Goal: Task Accomplishment & Management: Complete application form

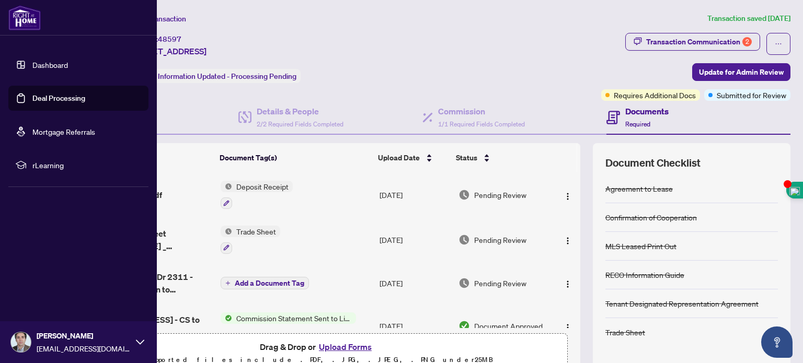
click at [35, 61] on link "Dashboard" at bounding box center [50, 64] width 36 height 9
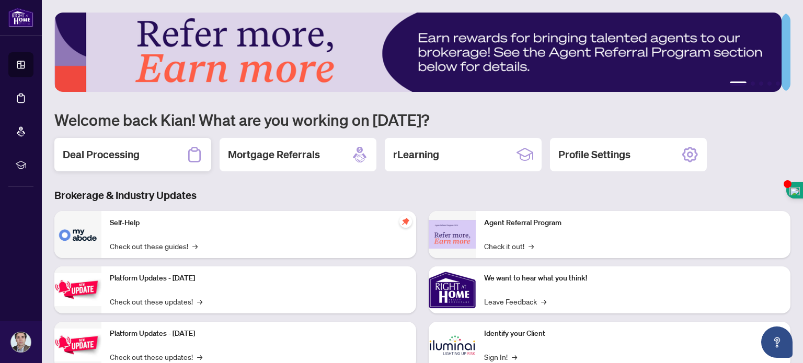
click at [161, 150] on div "Deal Processing" at bounding box center [132, 154] width 157 height 33
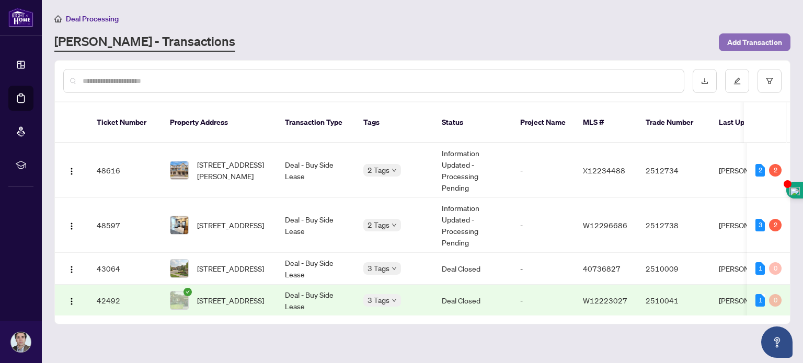
click at [733, 41] on span "Add Transaction" at bounding box center [754, 42] width 55 height 17
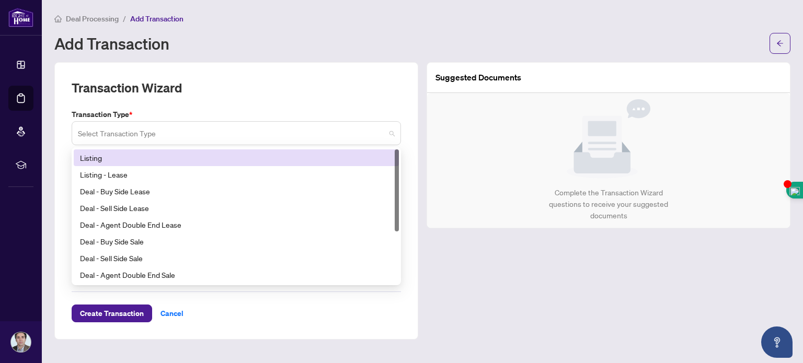
click at [386, 139] on span at bounding box center [236, 133] width 317 height 20
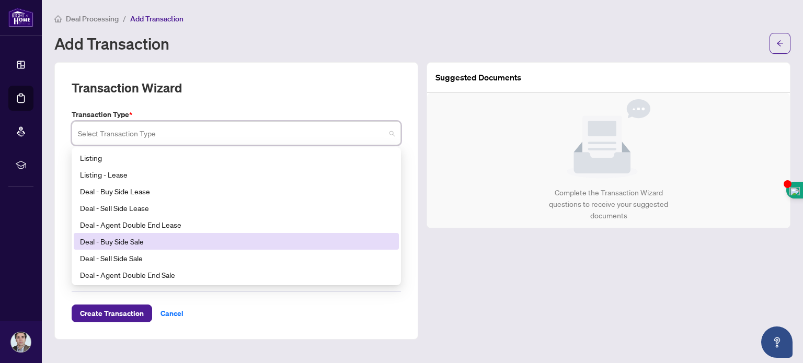
click at [116, 242] on div "Deal - Buy Side Sale" at bounding box center [236, 242] width 313 height 12
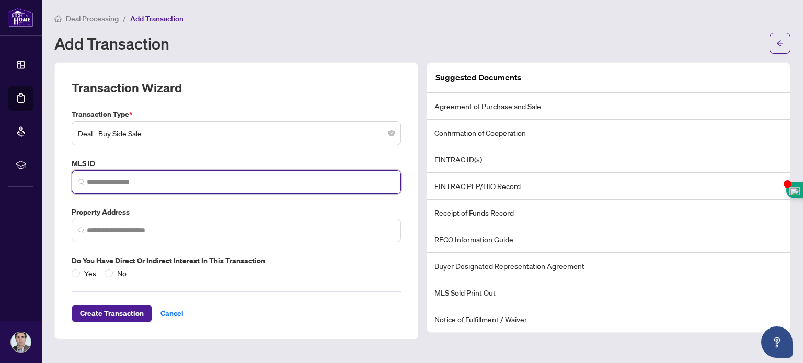
click at [111, 177] on input "search" at bounding box center [240, 182] width 307 height 11
paste input "********"
type input "********"
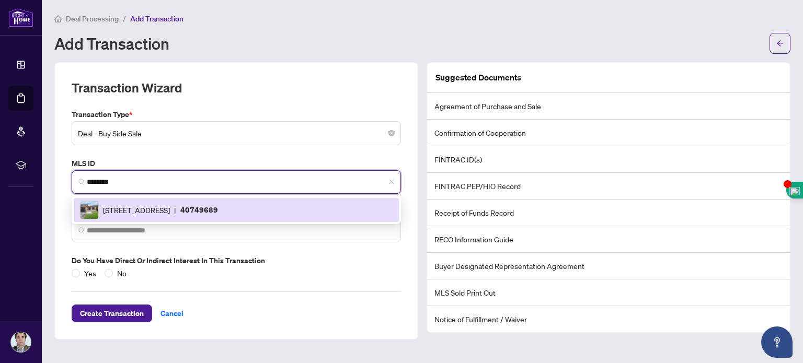
click at [175, 218] on div "[STREET_ADDRESS] | 40749689" at bounding box center [236, 210] width 313 height 19
type input "**********"
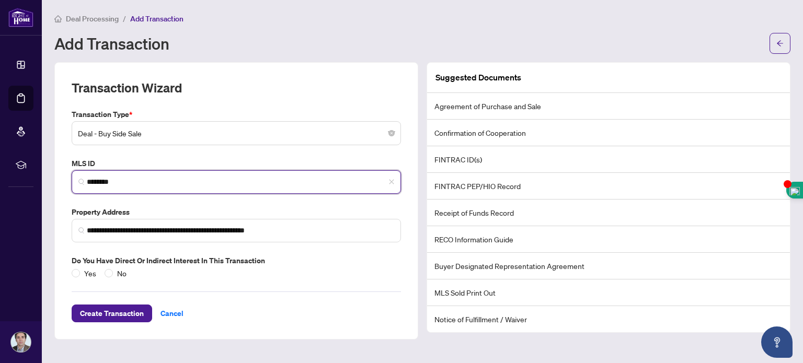
type input "********"
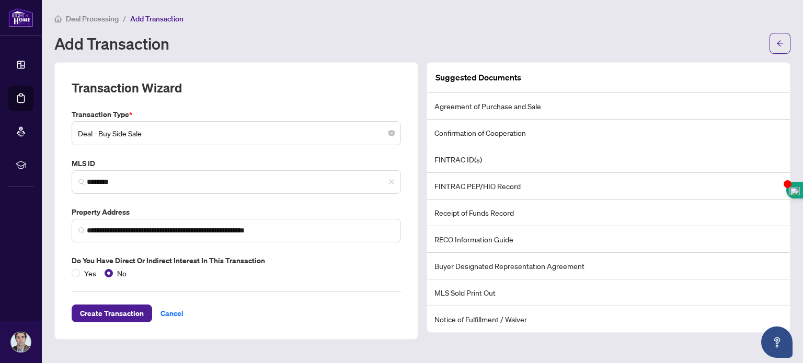
click at [106, 297] on div "Create Transaction Cancel" at bounding box center [236, 300] width 329 height 43
click at [102, 313] on span "Create Transaction" at bounding box center [112, 313] width 64 height 17
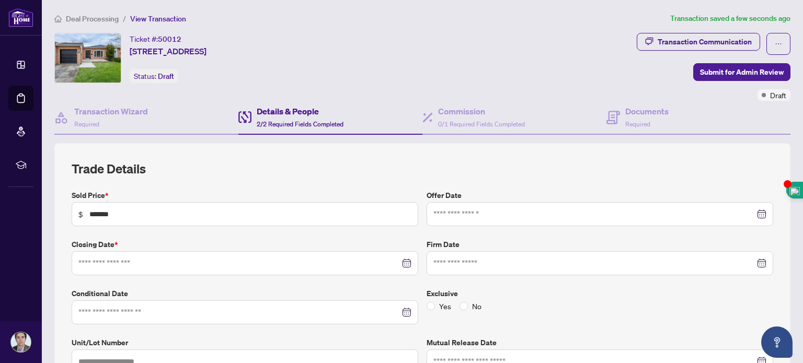
type input "**********"
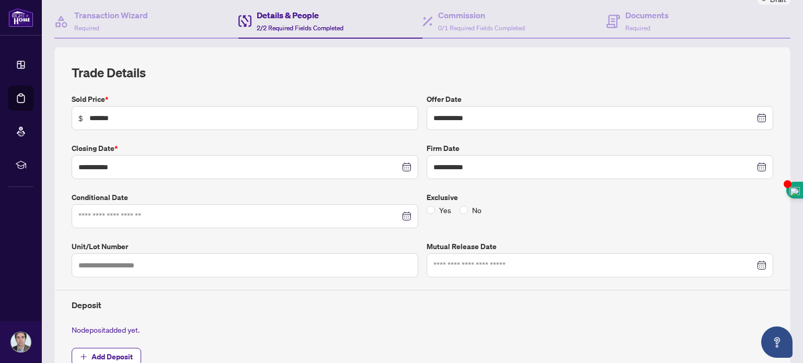
scroll to position [100, 0]
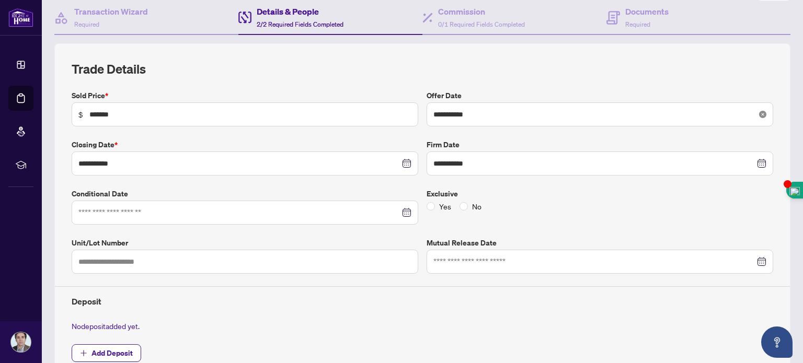
click at [759, 111] on icon "close-circle" at bounding box center [762, 114] width 7 height 7
click at [750, 110] on div at bounding box center [600, 115] width 333 height 12
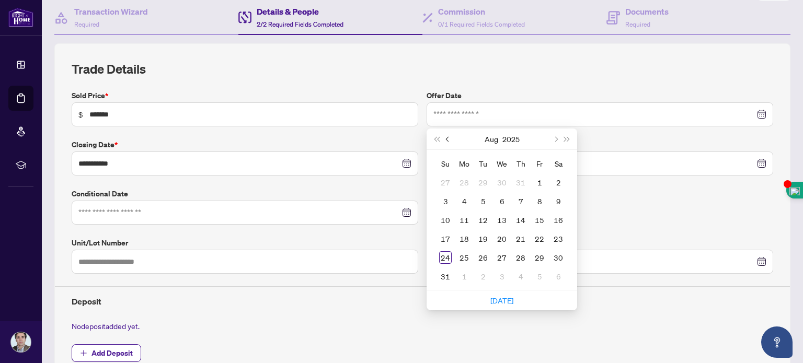
click at [446, 135] on button "Previous month (PageUp)" at bounding box center [448, 139] width 12 height 21
type input "**********"
click at [497, 255] on div "30" at bounding box center [502, 258] width 13 height 13
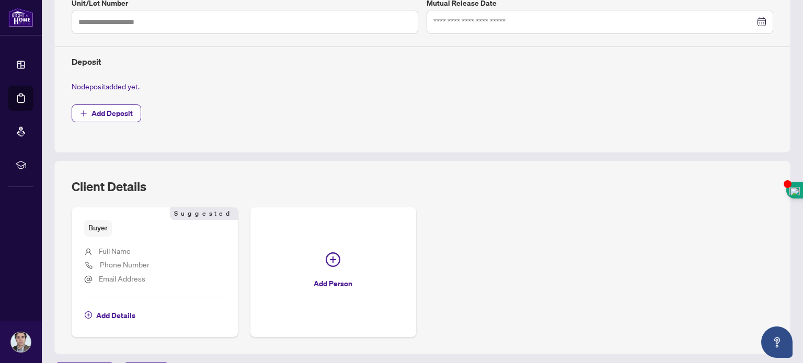
scroll to position [403, 0]
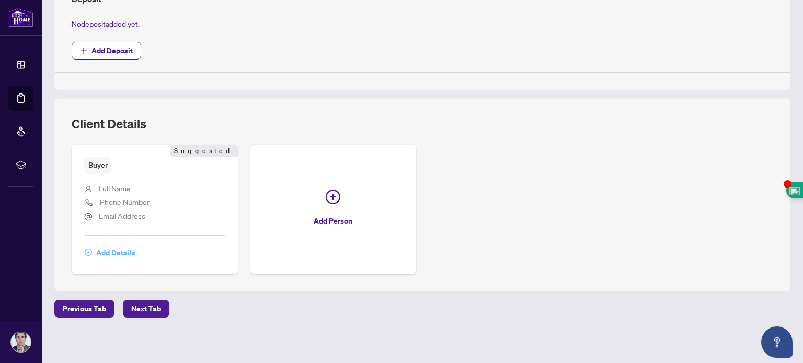
click at [111, 246] on span "Add Details" at bounding box center [115, 253] width 39 height 17
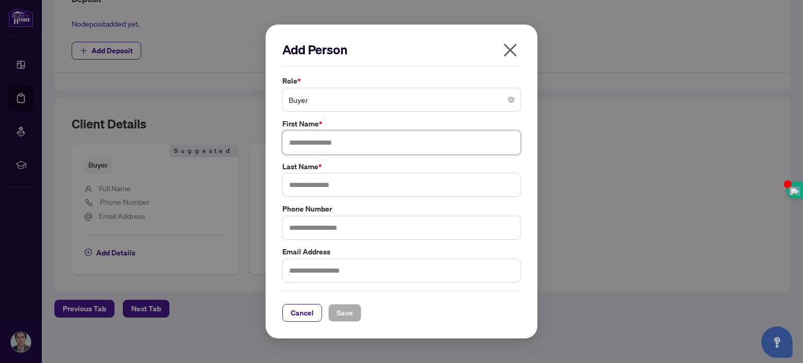
click at [340, 146] on input "text" at bounding box center [401, 143] width 238 height 24
type input "********"
click at [322, 184] on input "text" at bounding box center [401, 185] width 238 height 24
type input "********"
click at [320, 226] on input "text" at bounding box center [401, 228] width 238 height 24
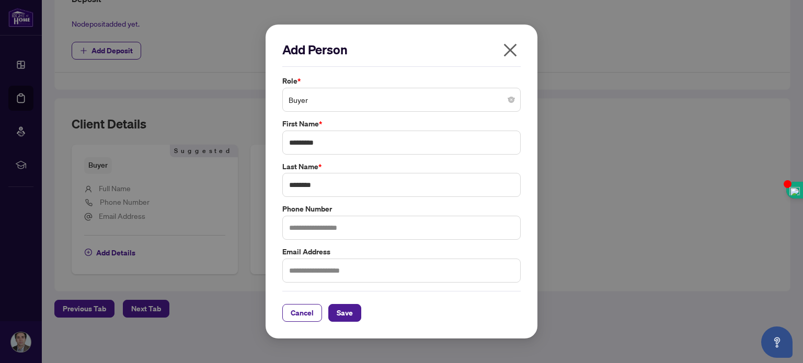
click at [508, 328] on div "Add Person Role * Buyer First Name * ******** Last Name * ******** Phone Number…" at bounding box center [402, 182] width 272 height 315
click at [350, 310] on span "Save" at bounding box center [345, 313] width 16 height 17
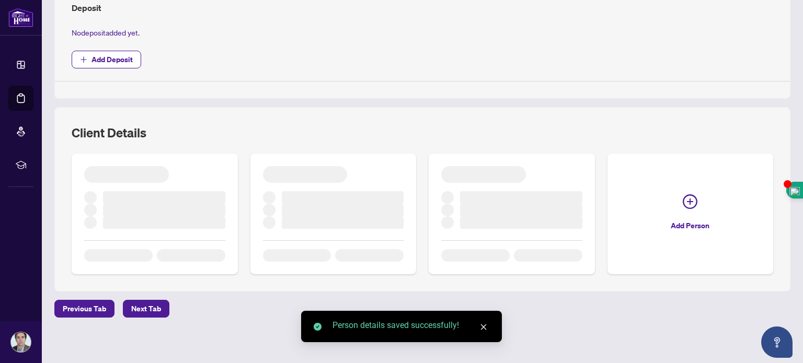
scroll to position [388, 0]
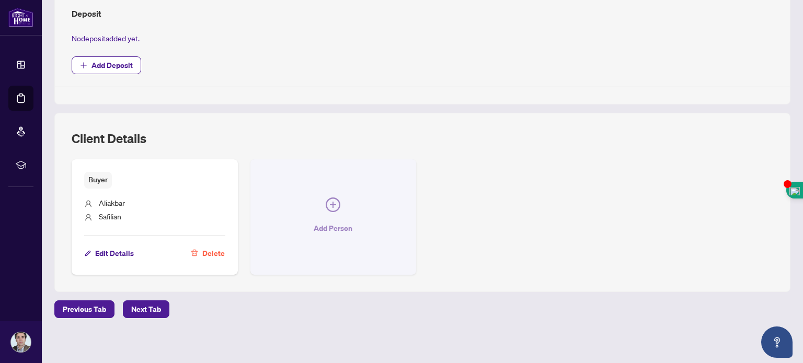
click at [333, 204] on icon "plus-circle" at bounding box center [333, 205] width 15 height 15
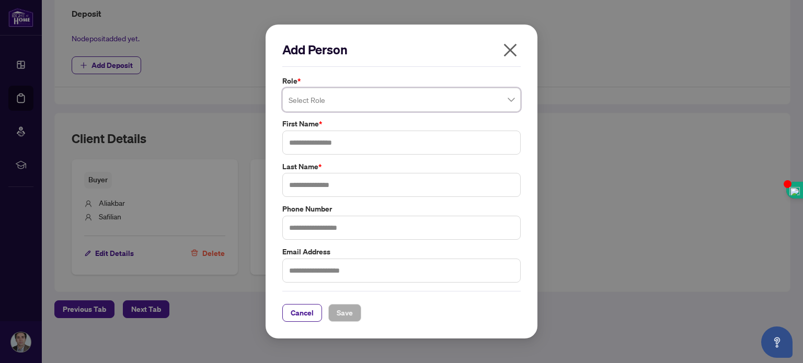
click at [510, 100] on span at bounding box center [402, 100] width 226 height 20
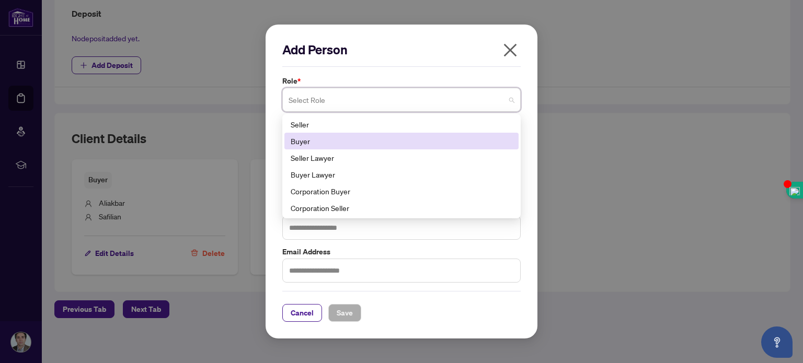
click at [310, 140] on div "Buyer" at bounding box center [402, 141] width 222 height 12
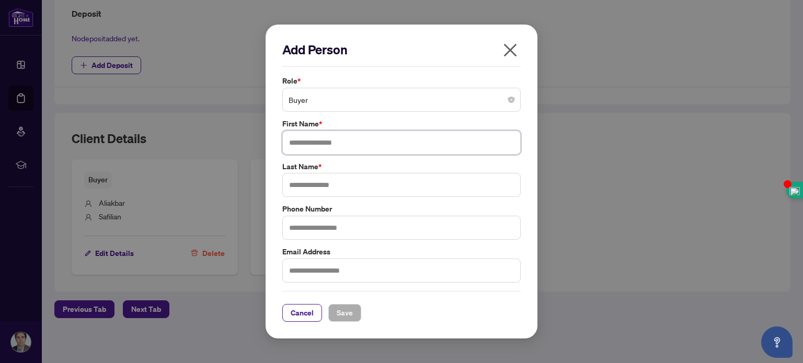
click at [313, 144] on input "text" at bounding box center [401, 143] width 238 height 24
type input "*****"
click at [322, 187] on input "text" at bounding box center [401, 185] width 238 height 24
type input "********"
click at [344, 313] on span "Save" at bounding box center [345, 313] width 16 height 17
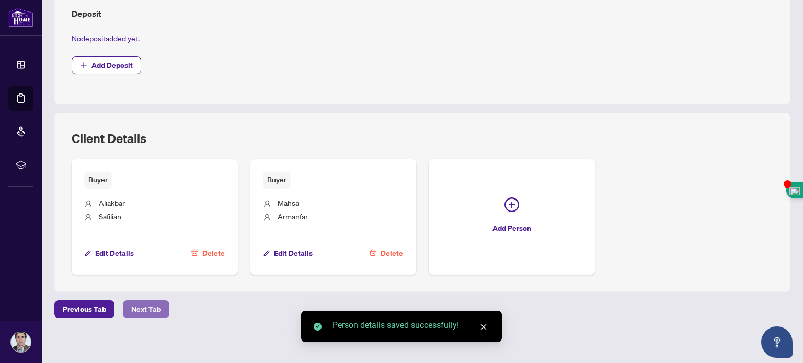
click at [153, 305] on span "Next Tab" at bounding box center [146, 309] width 30 height 17
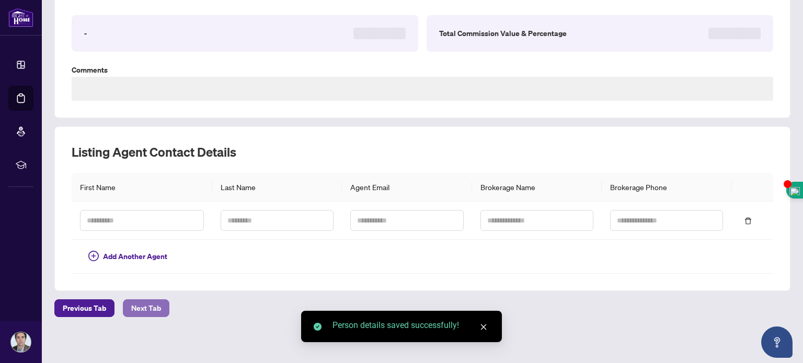
type textarea "**********"
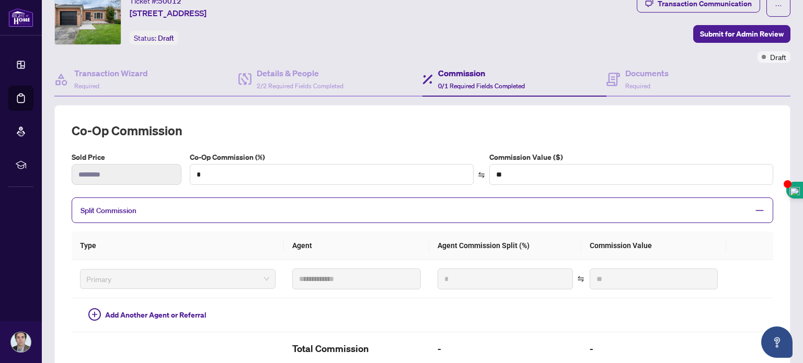
scroll to position [42, 0]
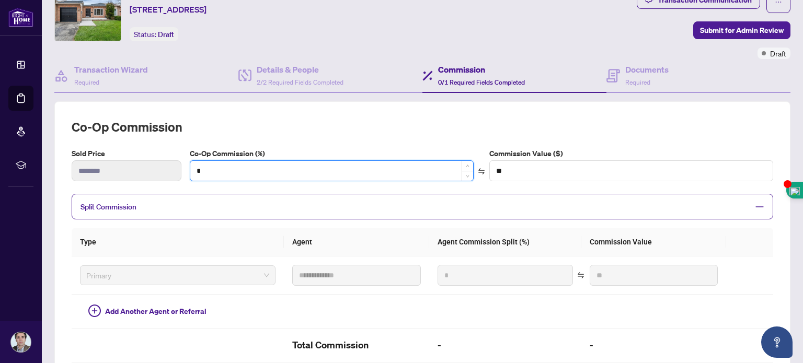
click at [221, 170] on input "*" at bounding box center [331, 171] width 283 height 20
type input "*"
type input "*******"
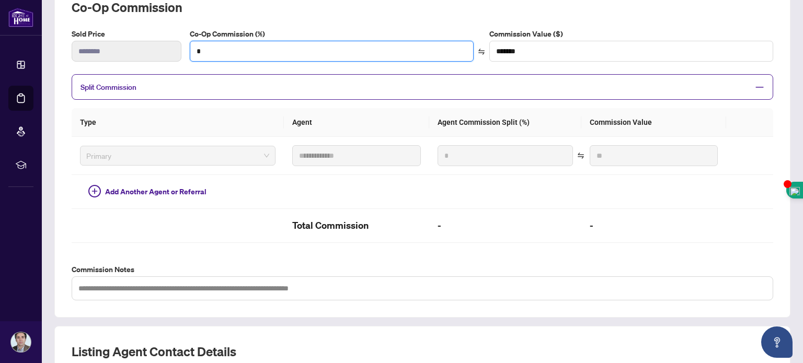
scroll to position [172, 0]
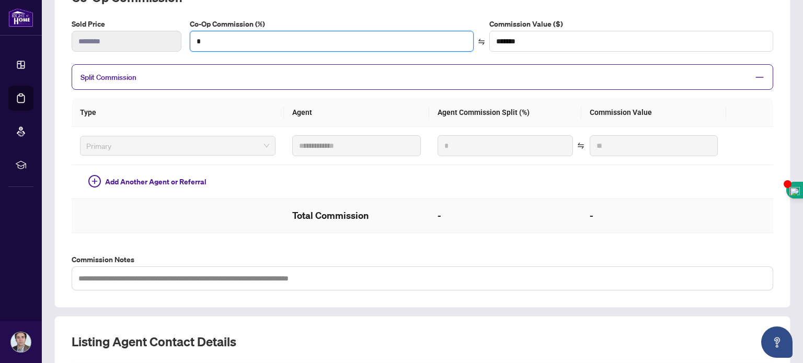
type input "*"
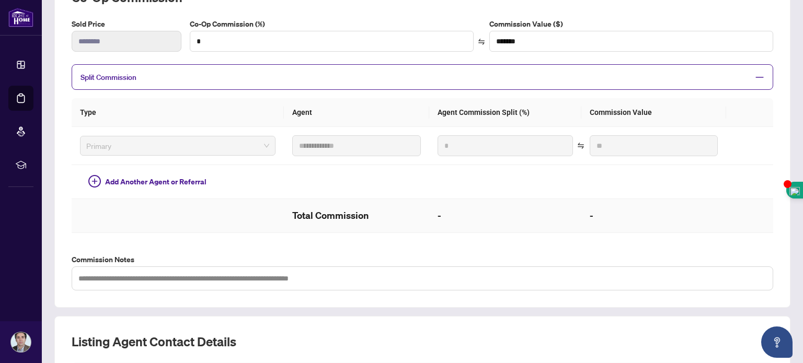
click at [642, 208] on h2 "-" at bounding box center [654, 216] width 128 height 17
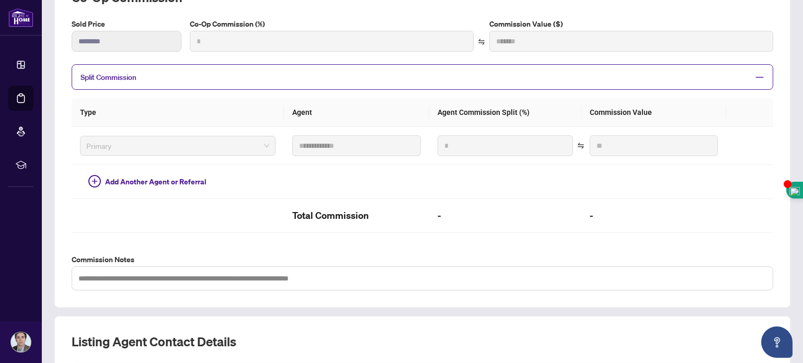
type input "***"
type input "*******"
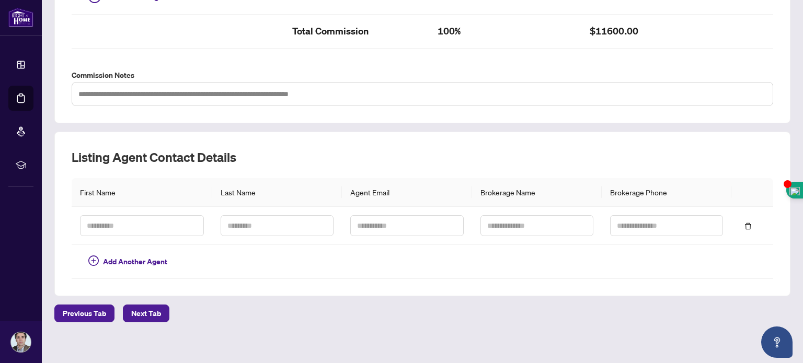
scroll to position [360, 0]
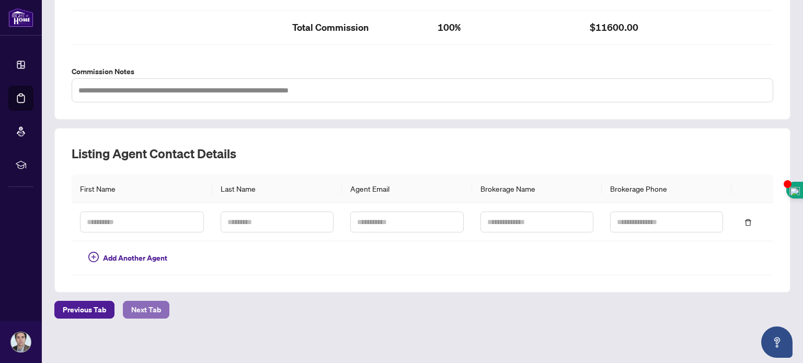
click at [140, 306] on span "Next Tab" at bounding box center [146, 310] width 30 height 17
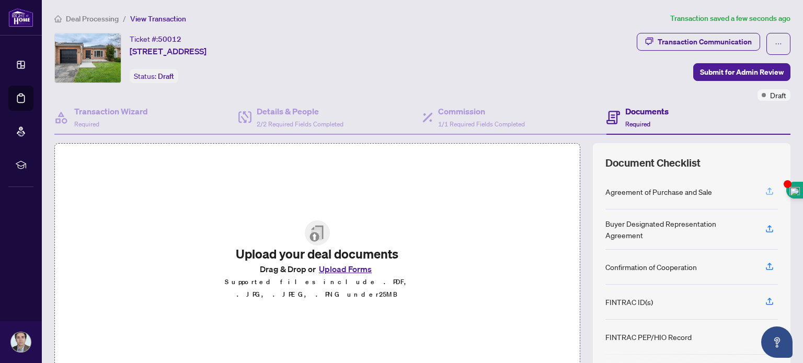
click at [765, 187] on icon "button" at bounding box center [769, 191] width 9 height 9
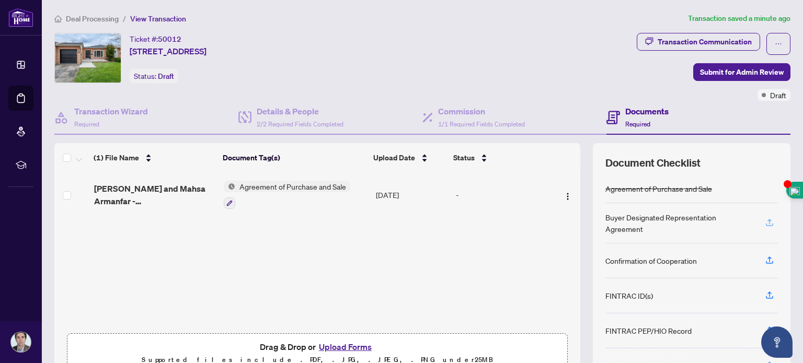
click at [765, 222] on icon "button" at bounding box center [769, 222] width 9 height 9
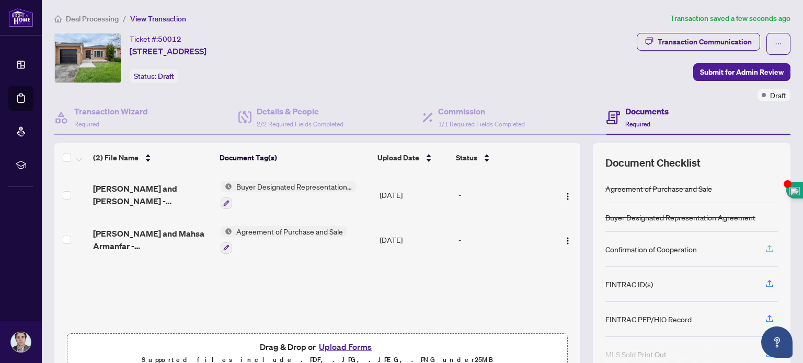
click at [765, 244] on icon "button" at bounding box center [769, 248] width 9 height 9
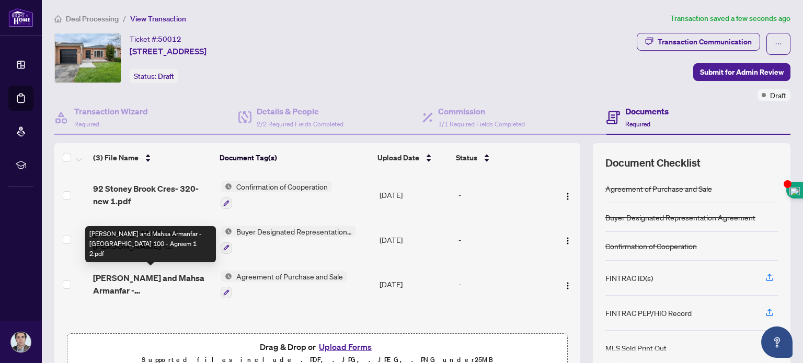
click at [157, 279] on span "[PERSON_NAME] and Mahsa Armanfar - [GEOGRAPHIC_DATA] 100 - Agreem 1 2.pdf" at bounding box center [152, 284] width 119 height 25
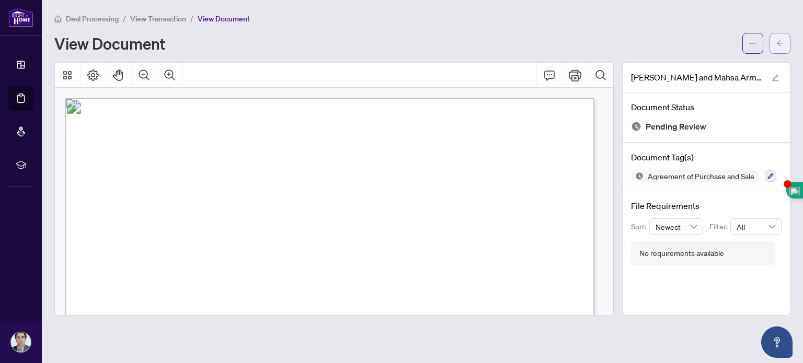
click at [786, 43] on button "button" at bounding box center [780, 43] width 21 height 21
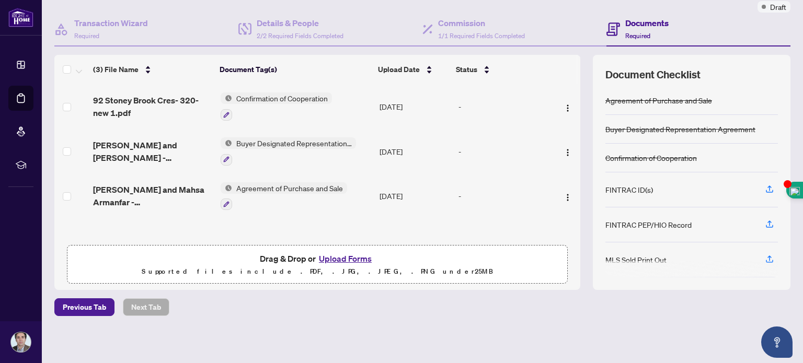
scroll to position [62, 0]
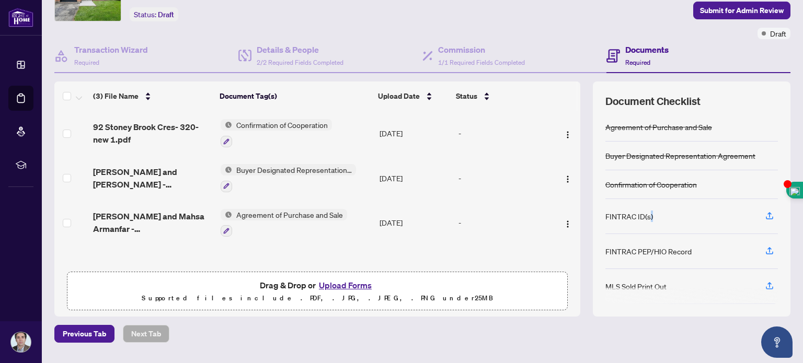
click at [642, 219] on div "FINTRAC ID(s)" at bounding box center [692, 216] width 173 height 35
drag, startPoint x: 687, startPoint y: 251, endPoint x: 596, endPoint y: 255, distance: 91.1
click at [596, 255] on div "Document Checklist Agreement of Purchase and Sale Buyer Designated Representati…" at bounding box center [692, 199] width 198 height 235
copy div "FINTRAC PEP/HIO Record"
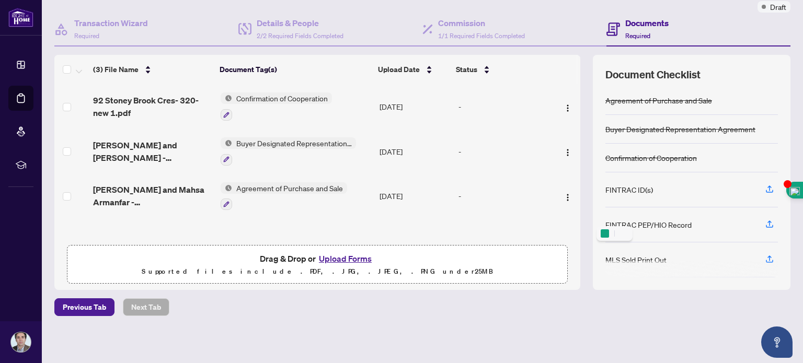
click at [670, 292] on div "Deal Processing / View Transaction Transaction saved an hour ago Ticket #: 5001…" at bounding box center [422, 138] width 745 height 429
drag, startPoint x: 648, startPoint y: 188, endPoint x: 589, endPoint y: 186, distance: 59.1
click at [593, 186] on div "Document Checklist Agreement of Purchase and Sale Buyer Designated Representati…" at bounding box center [692, 172] width 198 height 235
copy div "FINTRAC ID(s)"
click at [765, 185] on icon "button" at bounding box center [769, 189] width 9 height 9
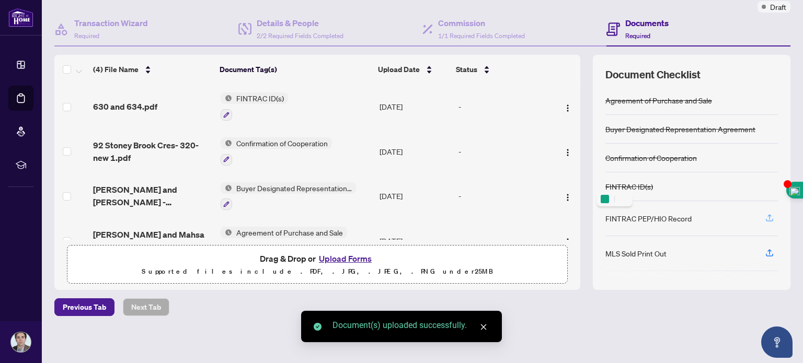
click at [765, 217] on icon "button" at bounding box center [769, 217] width 9 height 9
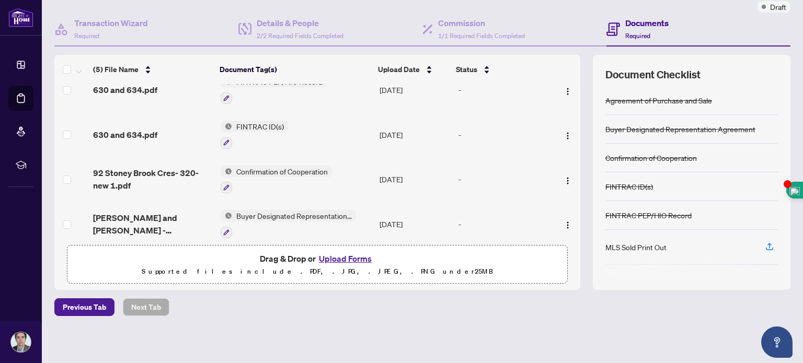
scroll to position [0, 0]
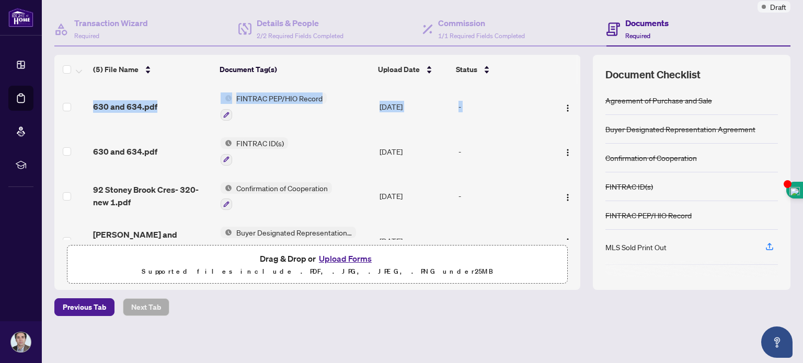
drag, startPoint x: 568, startPoint y: 97, endPoint x: 571, endPoint y: 107, distance: 10.9
click at [571, 107] on div "630 and 634.pdf FINTRAC PEP/HIO Record [DATE] - 630 and 634.pdf FINTRAC ID(s) […" at bounding box center [317, 162] width 526 height 156
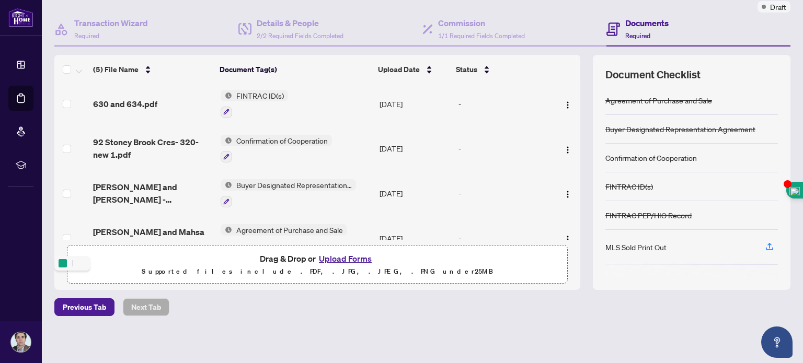
scroll to position [49, 0]
click at [768, 243] on icon "button" at bounding box center [770, 245] width 4 height 5
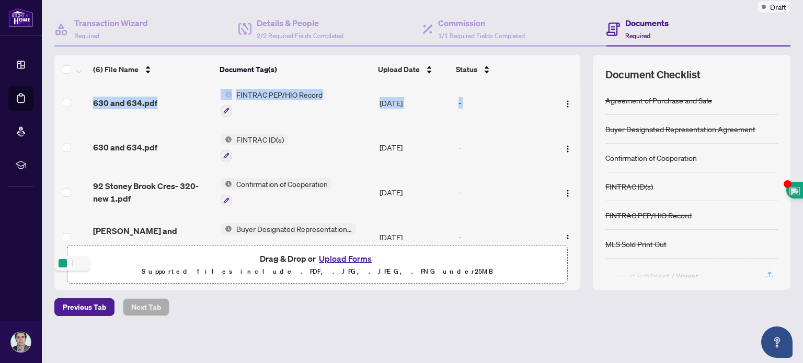
scroll to position [111, 0]
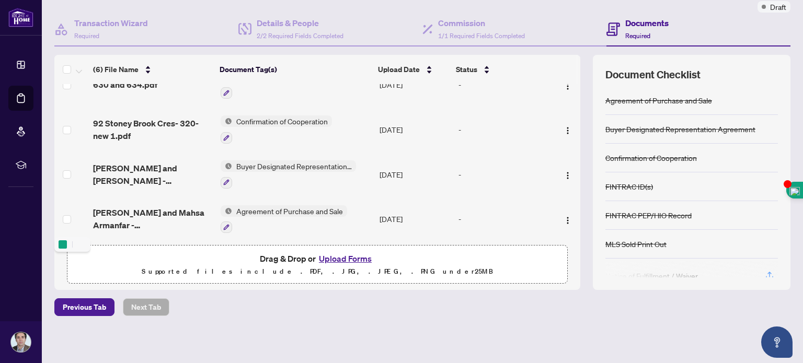
click at [787, 243] on main "Deal Processing / View Transaction Transaction saved a few seconds ago Ticket #…" at bounding box center [422, 181] width 761 height 363
click at [331, 256] on button "Upload Forms" at bounding box center [345, 259] width 59 height 14
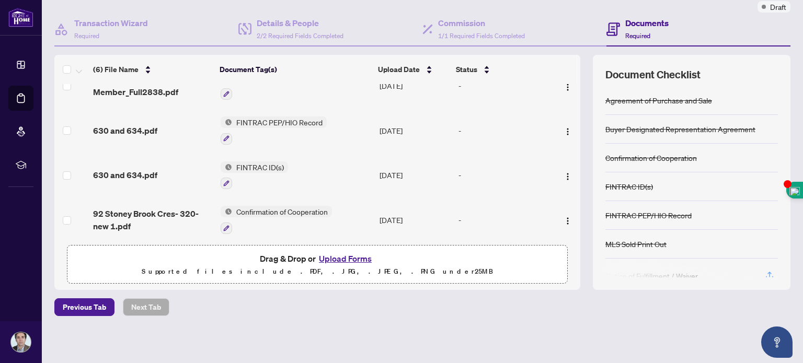
scroll to position [8, 0]
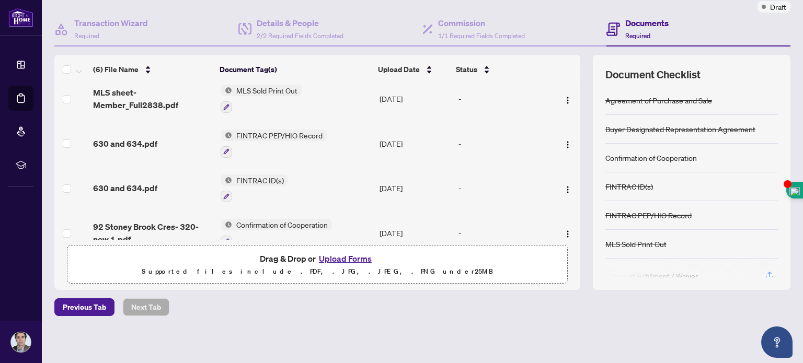
click at [326, 252] on button "Upload Forms" at bounding box center [345, 259] width 59 height 14
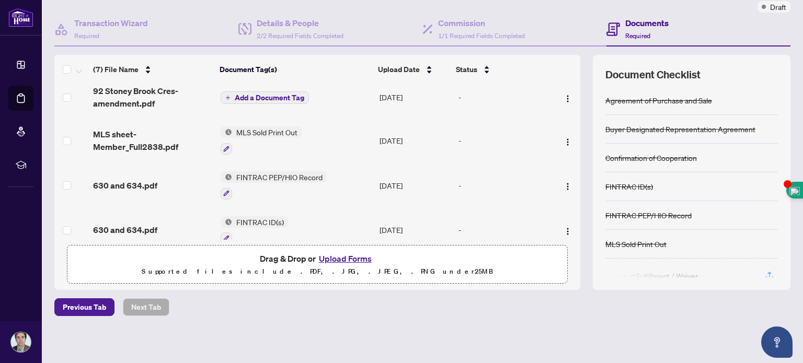
click at [270, 94] on span "Add a Document Tag" at bounding box center [270, 97] width 70 height 7
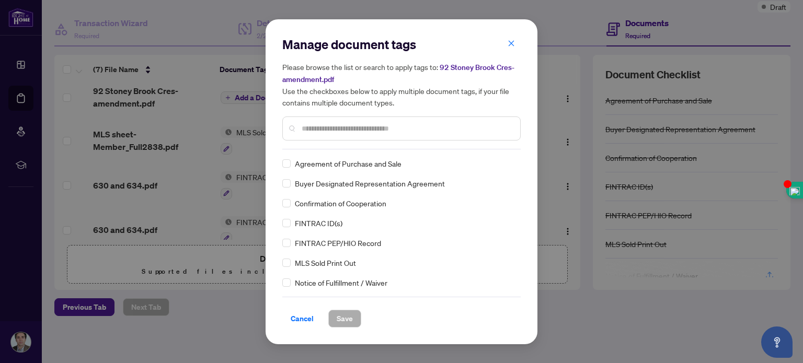
click at [326, 130] on input "text" at bounding box center [407, 129] width 210 height 12
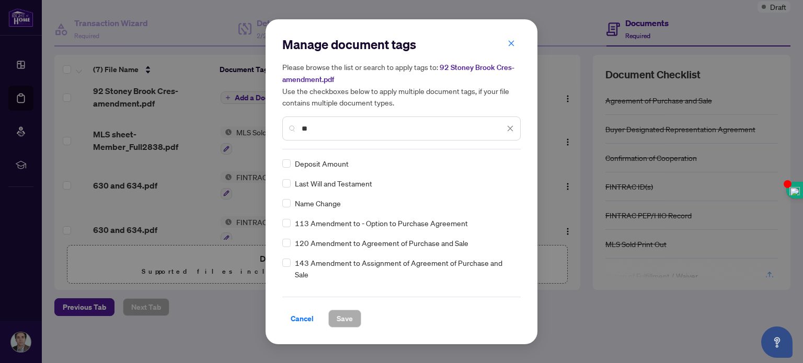
type input "**"
click at [335, 244] on span "120 Amendment to Agreement of Purchase and Sale" at bounding box center [382, 243] width 174 height 12
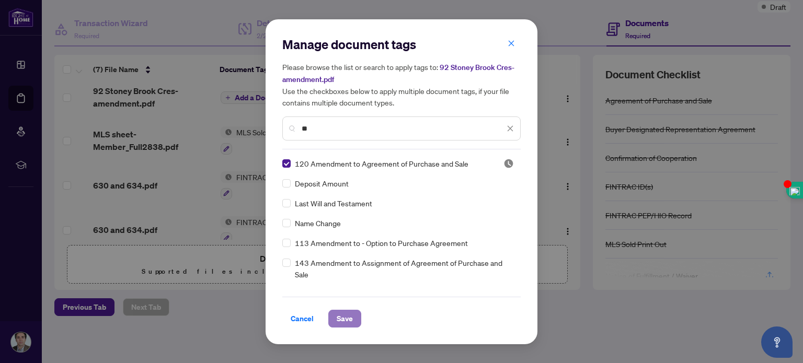
click at [341, 315] on span "Save" at bounding box center [345, 319] width 16 height 17
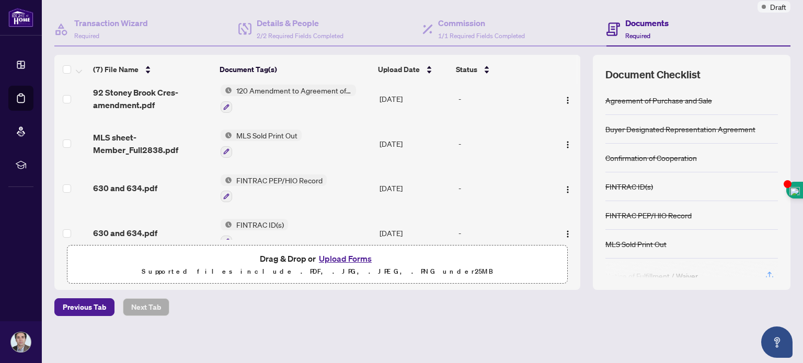
click at [336, 259] on button "Upload Forms" at bounding box center [345, 259] width 59 height 14
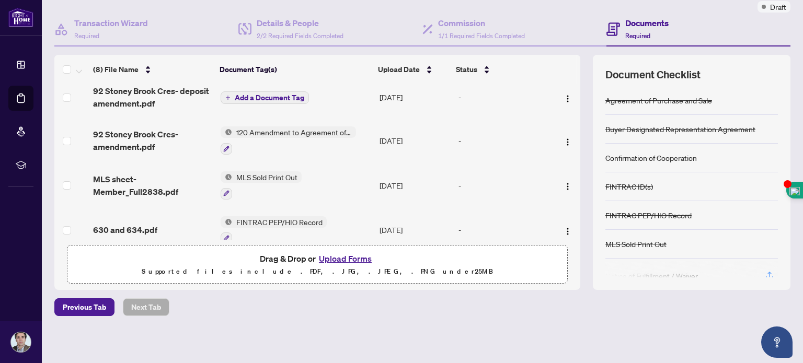
click at [261, 94] on span "Add a Document Tag" at bounding box center [270, 97] width 70 height 7
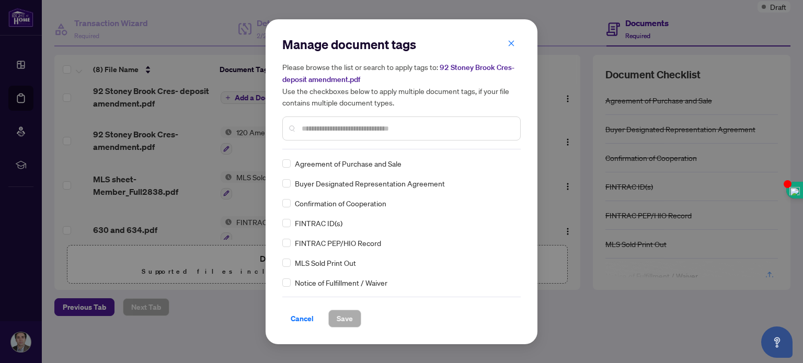
click at [333, 154] on div "Manage document tags Please browse the list or search to apply tags to: 92 Ston…" at bounding box center [401, 182] width 238 height 292
click at [318, 124] on input "text" at bounding box center [407, 129] width 210 height 12
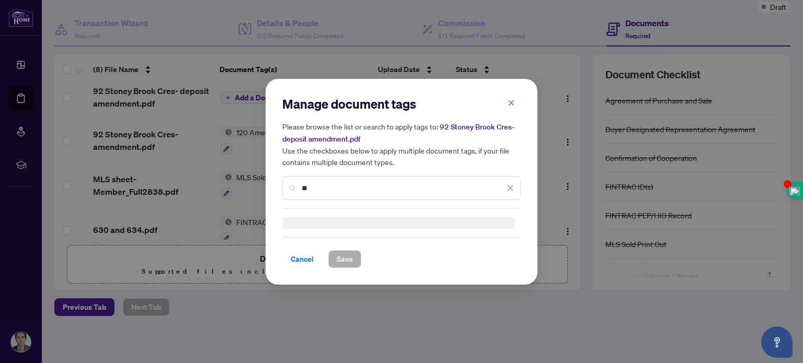
type input "*"
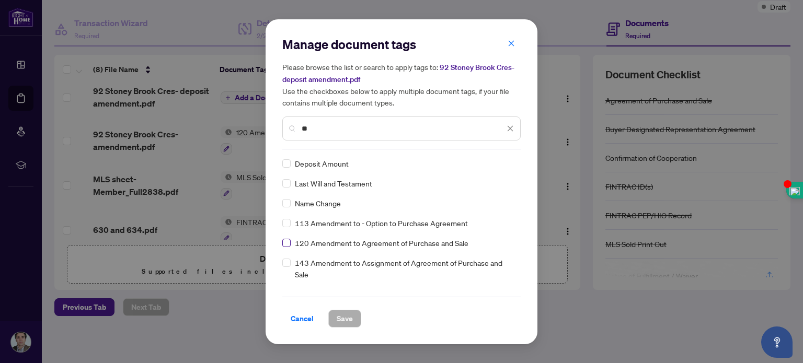
type input "**"
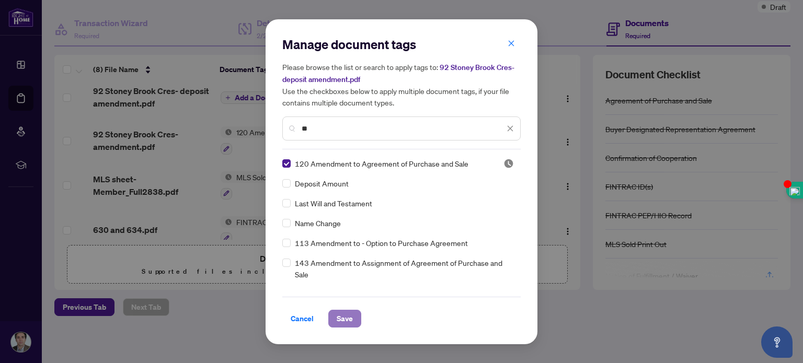
click at [346, 315] on span "Save" at bounding box center [345, 319] width 16 height 17
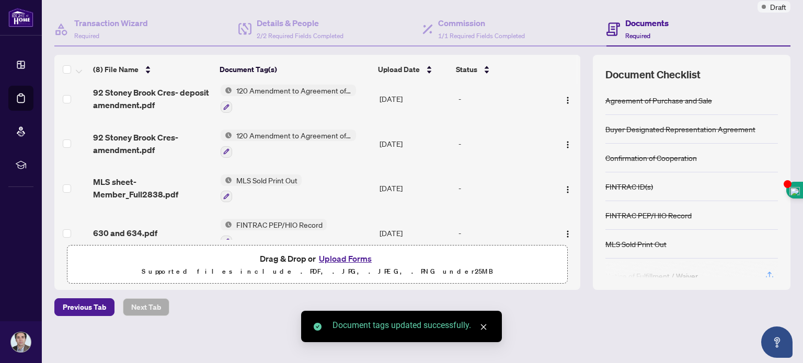
click at [329, 258] on button "Upload Forms" at bounding box center [345, 259] width 59 height 14
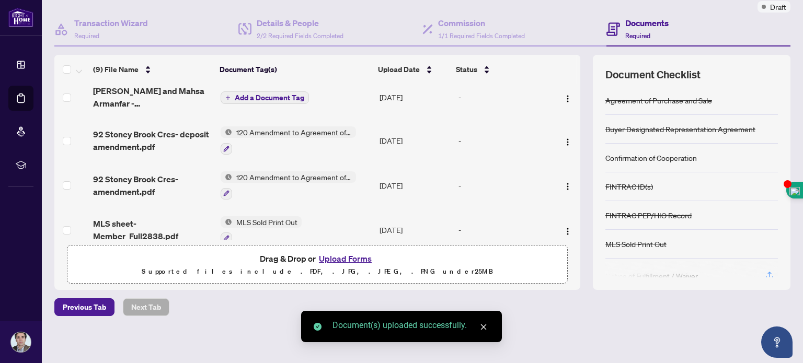
click at [235, 94] on span "Add a Document Tag" at bounding box center [270, 97] width 70 height 7
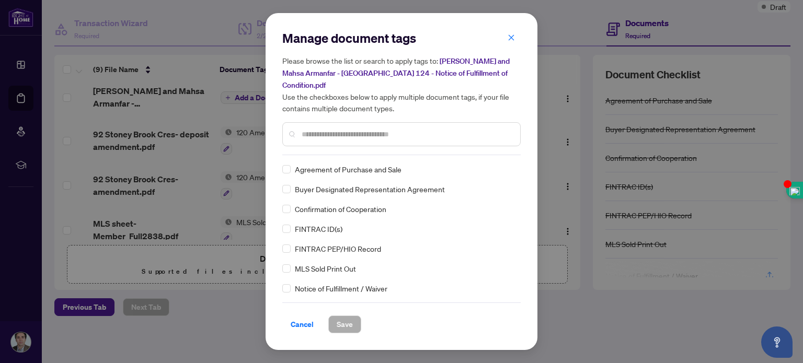
click at [316, 134] on div at bounding box center [401, 134] width 238 height 24
click at [307, 129] on input "text" at bounding box center [407, 135] width 210 height 12
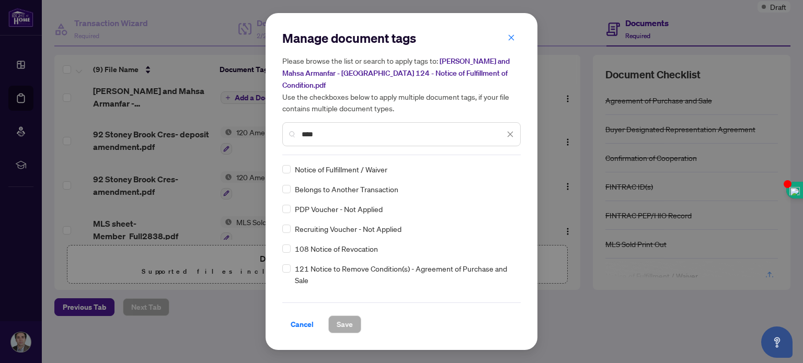
type input "***"
click at [343, 321] on span "Save" at bounding box center [345, 324] width 16 height 17
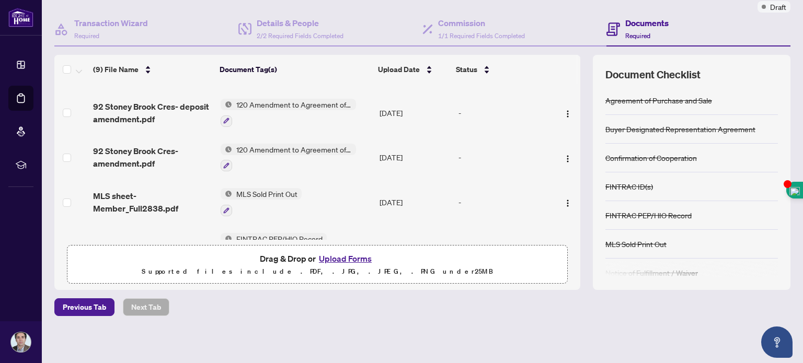
scroll to position [0, 0]
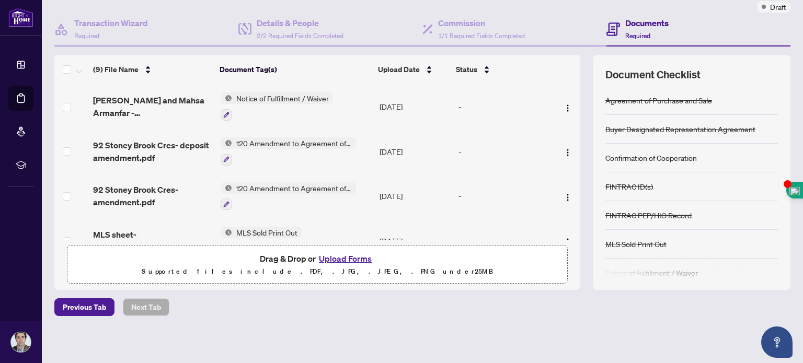
click at [341, 258] on button "Upload Forms" at bounding box center [345, 259] width 59 height 14
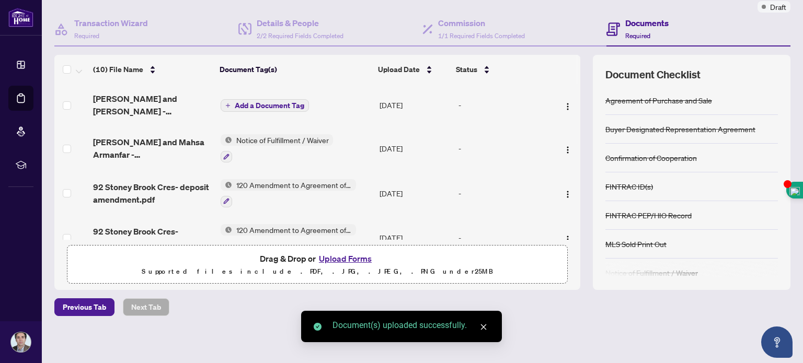
click at [253, 102] on span "Add a Document Tag" at bounding box center [270, 105] width 70 height 7
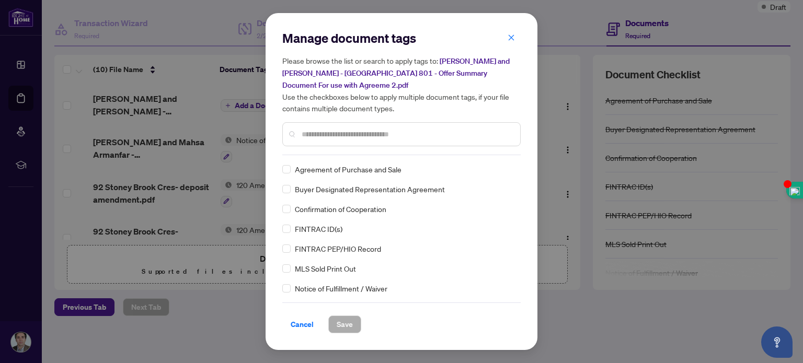
click at [331, 148] on div "Manage document tags Please browse the list or search to apply tags to: [PERSON…" at bounding box center [401, 93] width 238 height 126
click at [323, 138] on input "text" at bounding box center [407, 135] width 210 height 12
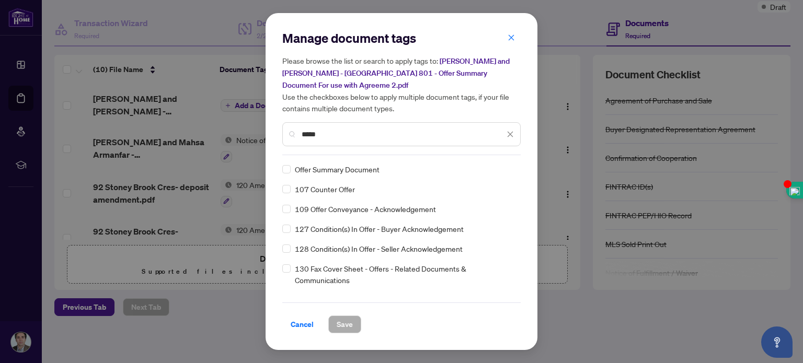
type input "*****"
click at [341, 319] on span "Save" at bounding box center [345, 324] width 16 height 17
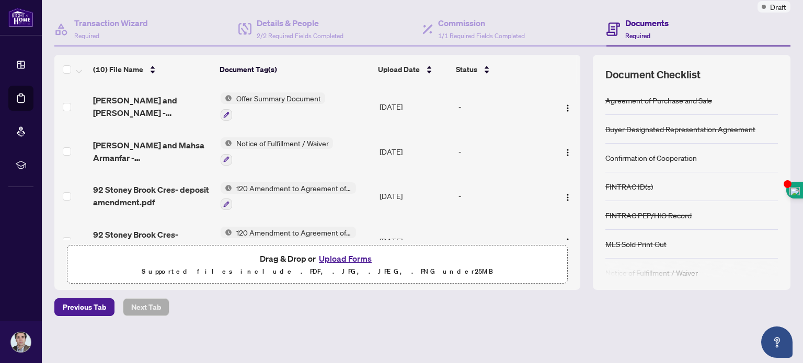
click at [254, 183] on span "120 Amendment to Agreement of Purchase and Sale" at bounding box center [294, 189] width 124 height 12
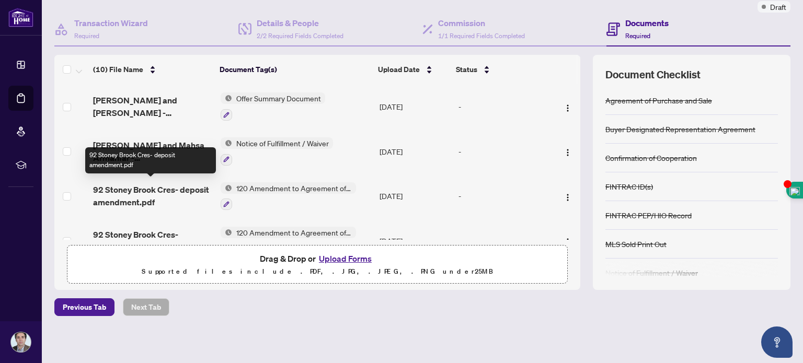
click at [181, 184] on span "92 Stoney Brook Cres- deposit amendment.pdf" at bounding box center [152, 196] width 119 height 25
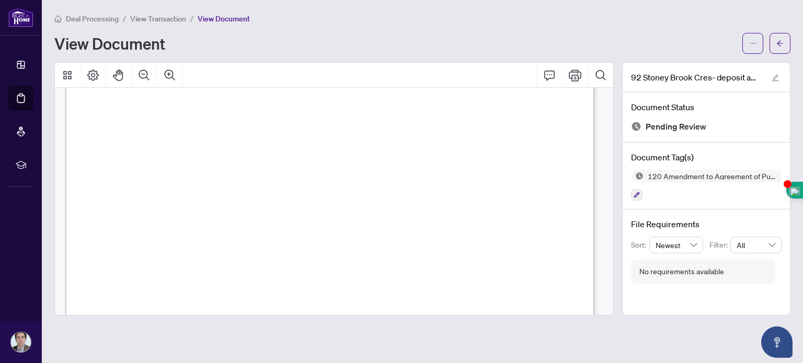
scroll to position [143, 0]
click at [778, 41] on icon "arrow-left" at bounding box center [780, 43] width 7 height 7
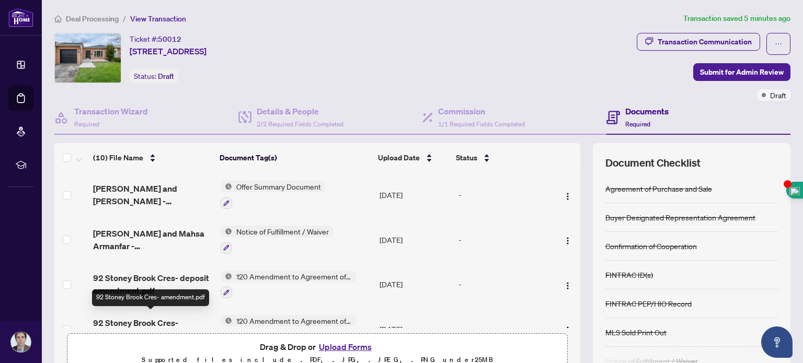
click at [130, 317] on span "92 Stoney Brook Cres- amendment.pdf" at bounding box center [152, 329] width 119 height 25
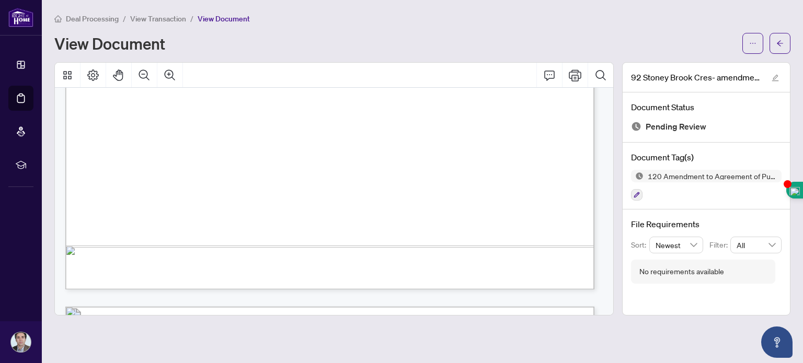
scroll to position [490, 0]
click at [778, 44] on icon "arrow-left" at bounding box center [780, 43] width 7 height 7
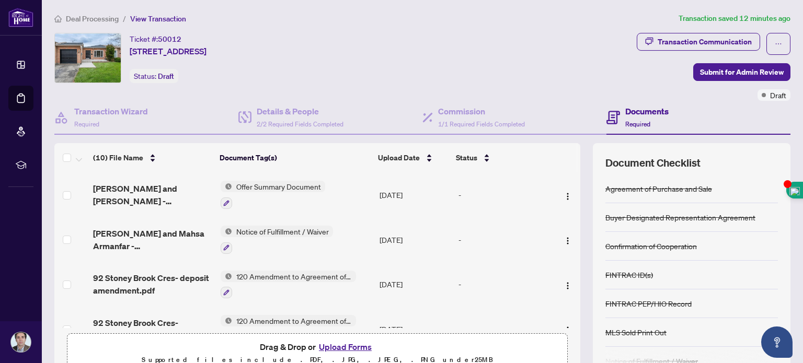
click at [324, 346] on button "Upload Forms" at bounding box center [345, 347] width 59 height 14
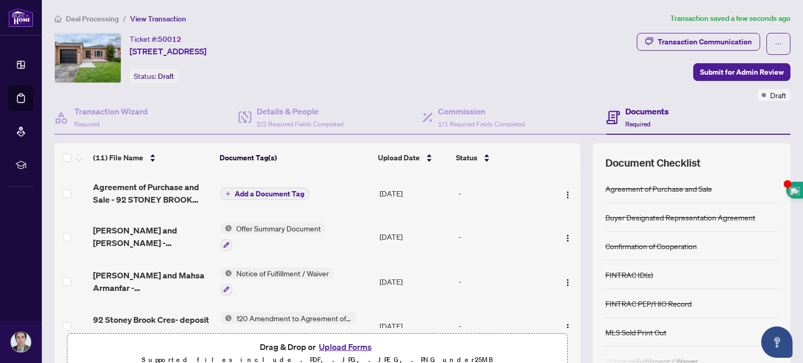
click at [259, 194] on span "Add a Document Tag" at bounding box center [270, 193] width 70 height 7
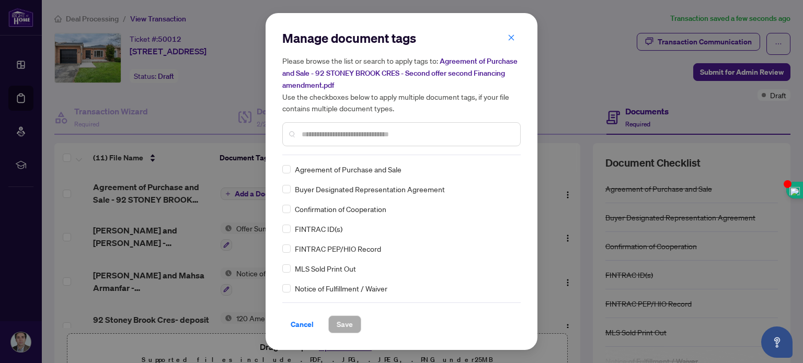
click at [311, 134] on input "text" at bounding box center [407, 135] width 210 height 12
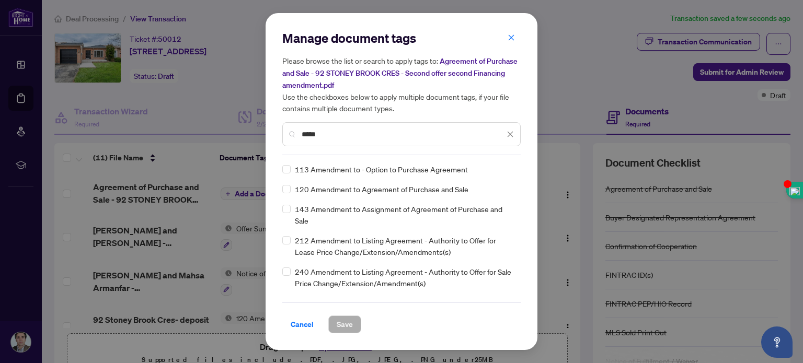
type input "*****"
click at [347, 320] on span "Save" at bounding box center [345, 324] width 16 height 17
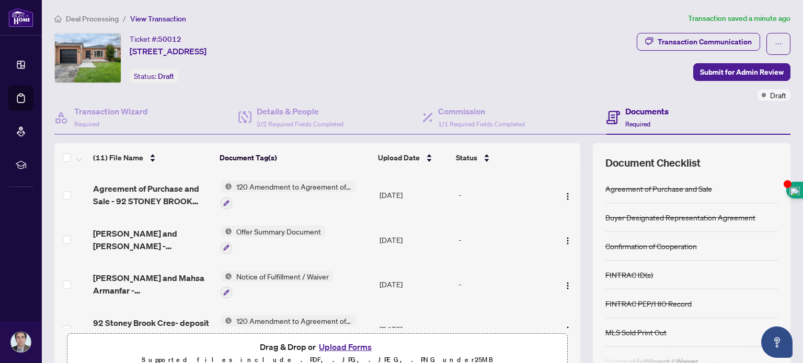
click at [572, 181] on div "(11) File Name Document Tag(s) Upload Date Status Agreement of Purchase and Sal…" at bounding box center [422, 260] width 736 height 235
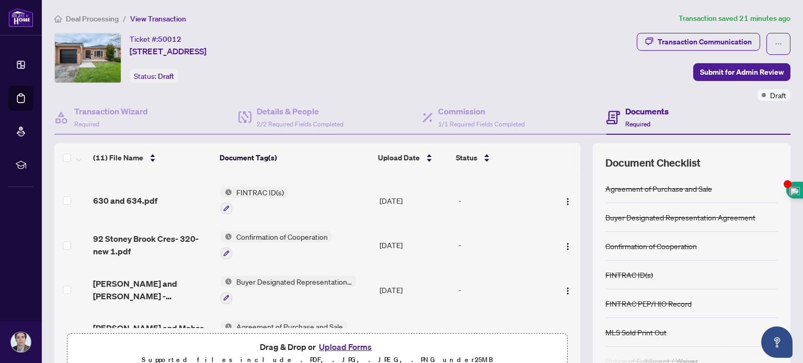
scroll to position [310, 0]
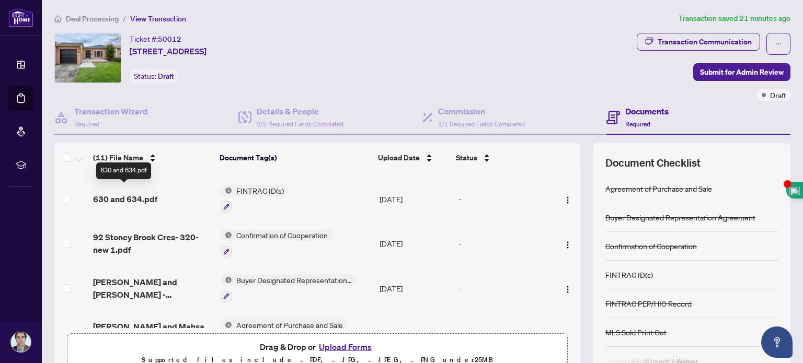
click at [127, 193] on span "630 and 634.pdf" at bounding box center [125, 199] width 64 height 13
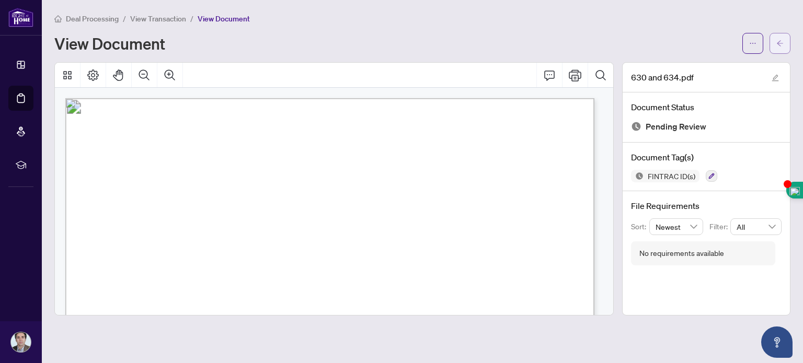
click at [780, 41] on icon "arrow-left" at bounding box center [780, 43] width 7 height 7
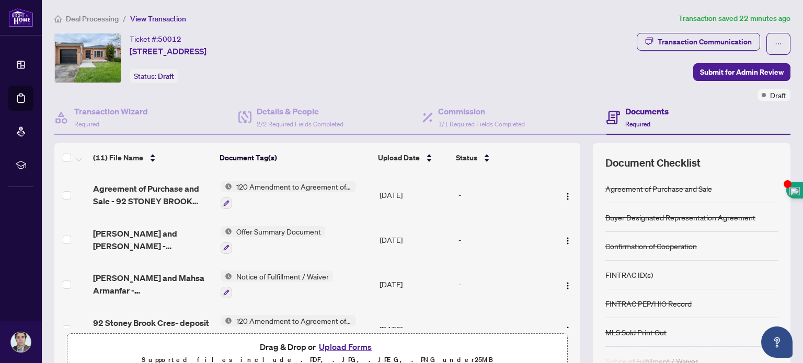
scroll to position [88, 0]
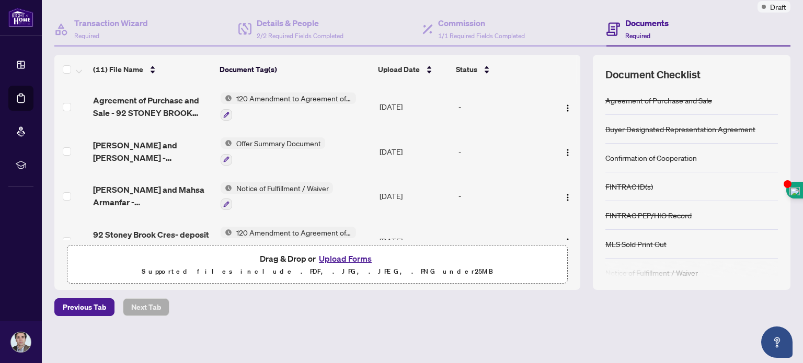
click at [335, 255] on button "Upload Forms" at bounding box center [345, 259] width 59 height 14
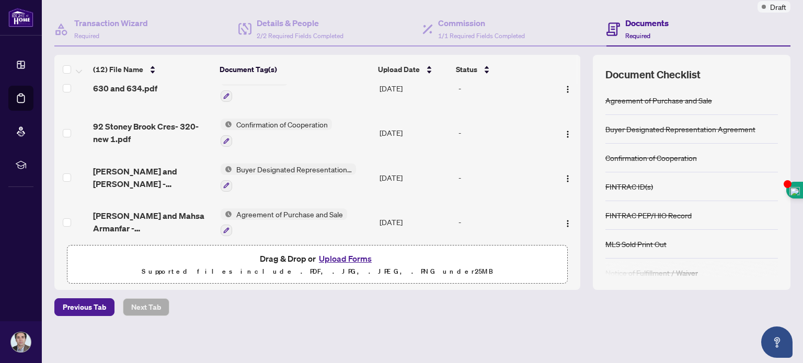
scroll to position [0, 0]
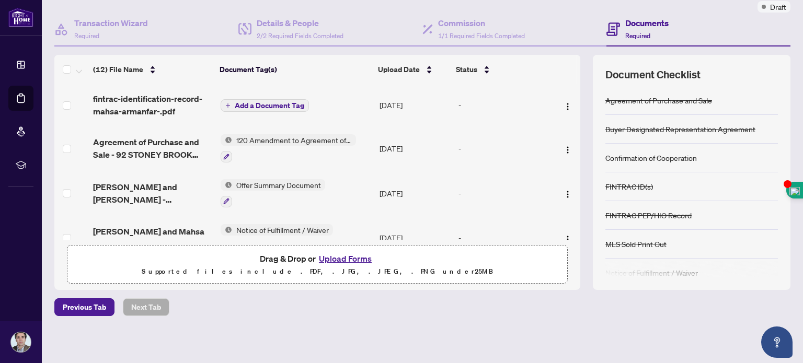
click at [257, 102] on span "Add a Document Tag" at bounding box center [270, 105] width 70 height 7
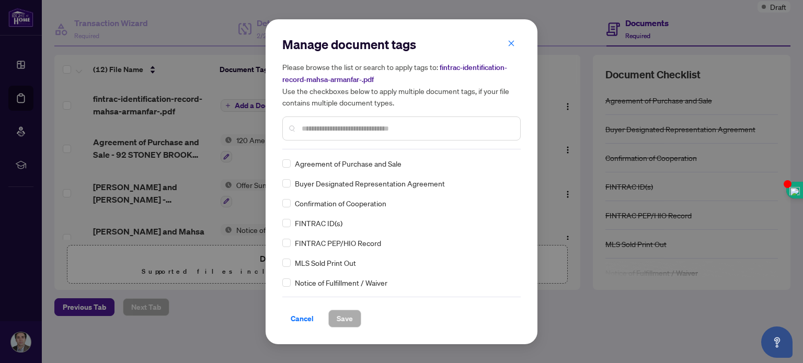
click at [314, 124] on input "text" at bounding box center [407, 129] width 210 height 12
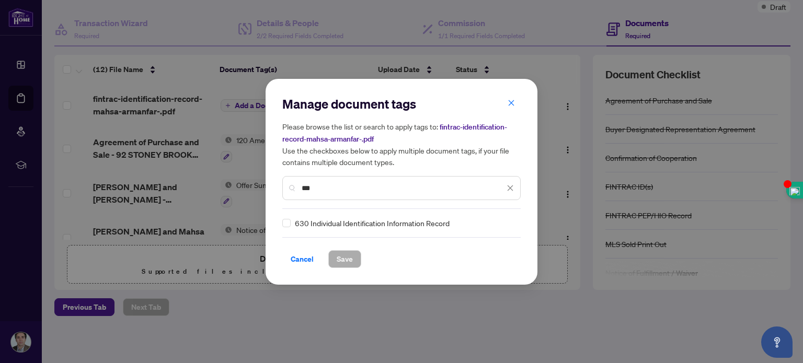
type input "***"
click at [351, 259] on span "Save" at bounding box center [345, 259] width 16 height 17
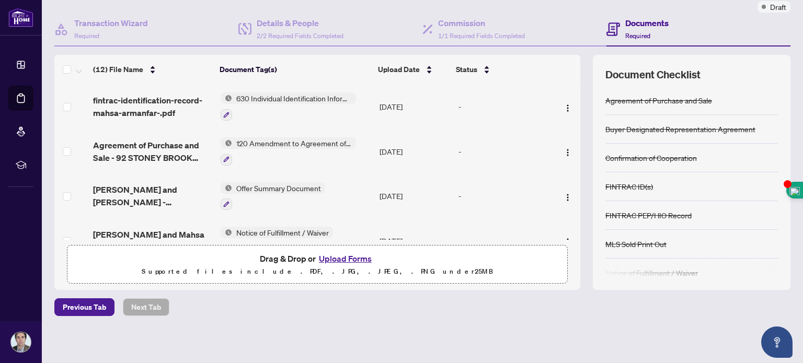
drag, startPoint x: 572, startPoint y: 84, endPoint x: 570, endPoint y: 98, distance: 13.7
click at [570, 98] on div "(12) File Name Document Tag(s) Upload Date Status fintrac-identification-record…" at bounding box center [422, 172] width 736 height 235
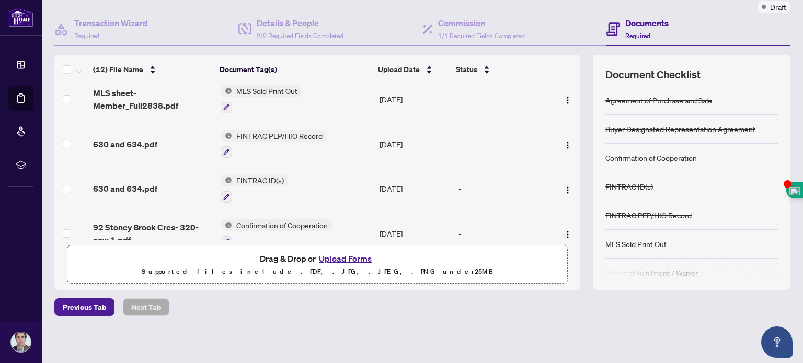
scroll to position [295, 0]
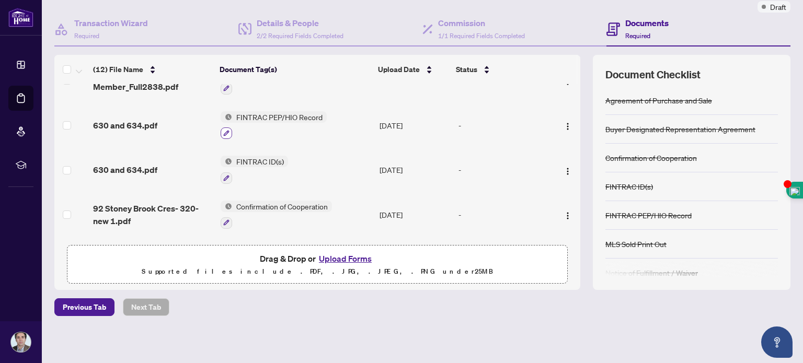
click at [224, 131] on icon "button" at bounding box center [227, 134] width 6 height 6
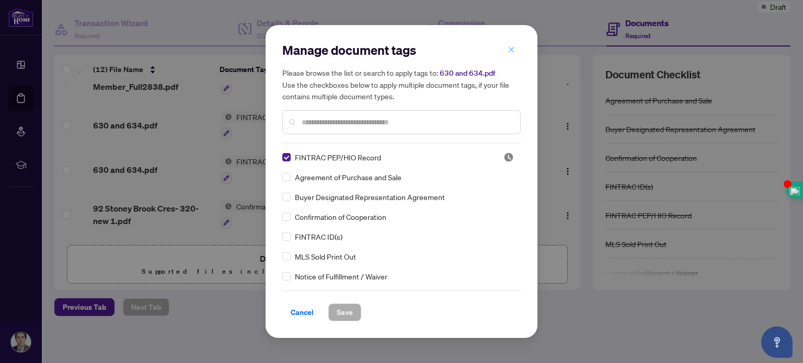
click at [512, 49] on icon "close" at bounding box center [512, 50] width 6 height 6
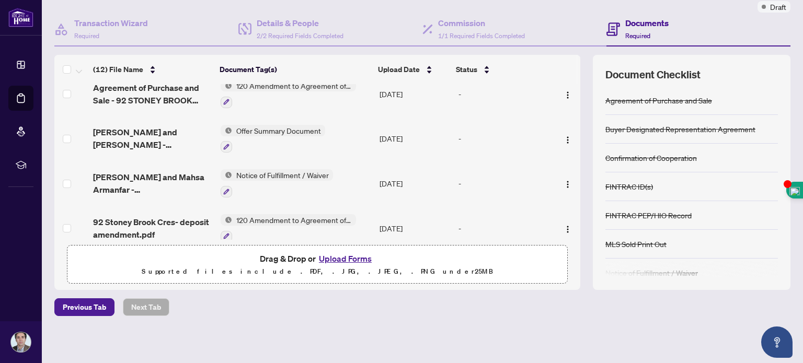
scroll to position [0, 0]
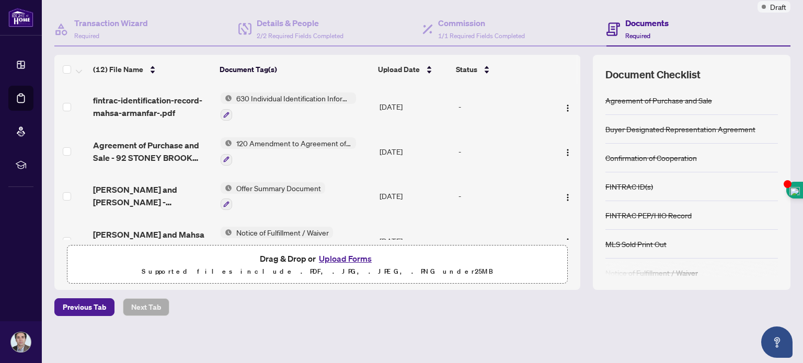
click at [334, 255] on button "Upload Forms" at bounding box center [345, 259] width 59 height 14
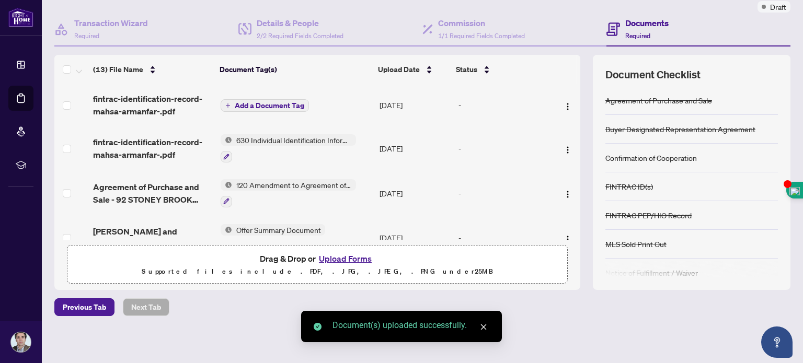
click at [271, 102] on span "Add a Document Tag" at bounding box center [270, 105] width 70 height 7
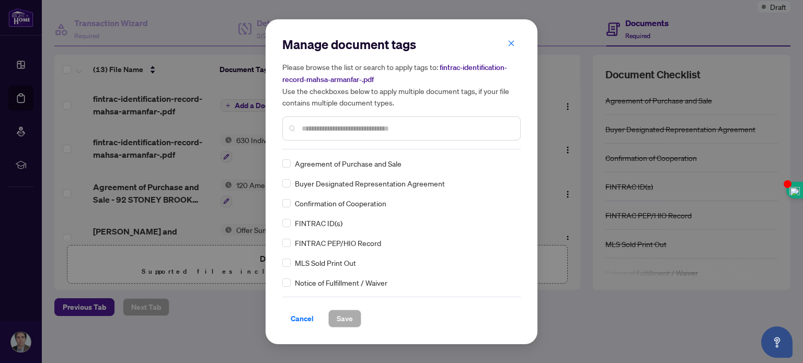
click at [331, 127] on input "text" at bounding box center [407, 129] width 210 height 12
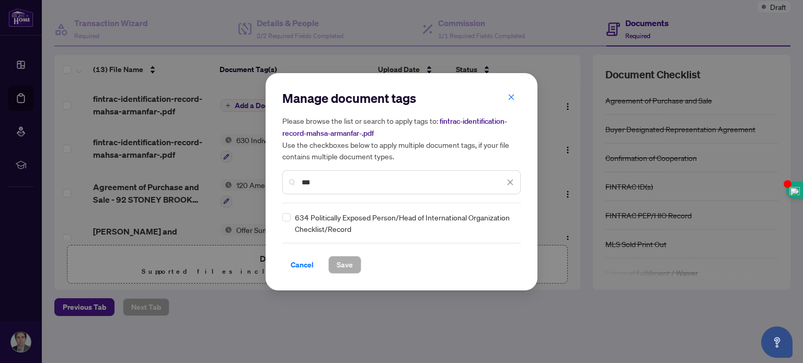
type input "***"
click at [344, 266] on span "Save" at bounding box center [345, 265] width 16 height 17
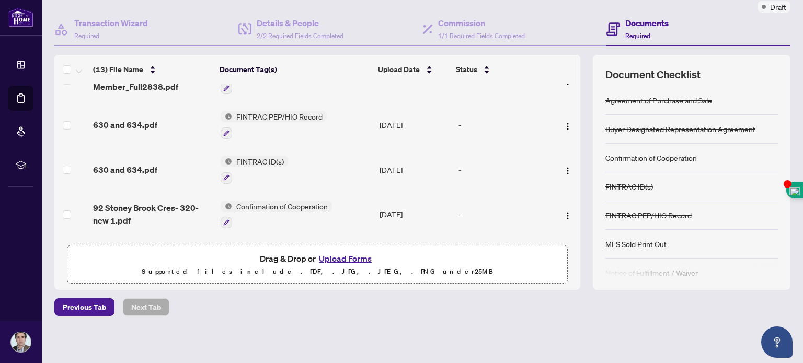
scroll to position [345, 0]
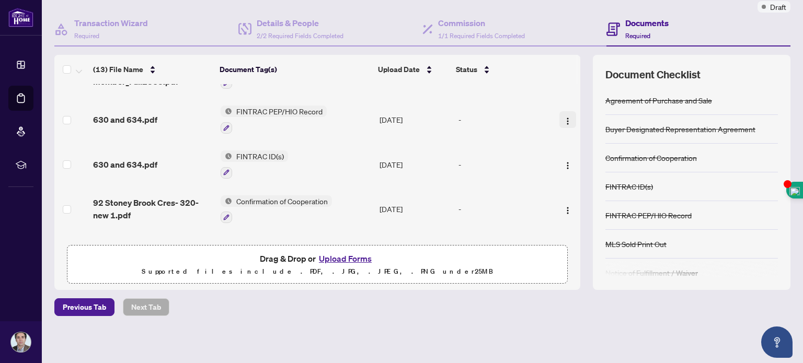
click at [564, 117] on img "button" at bounding box center [568, 121] width 8 height 8
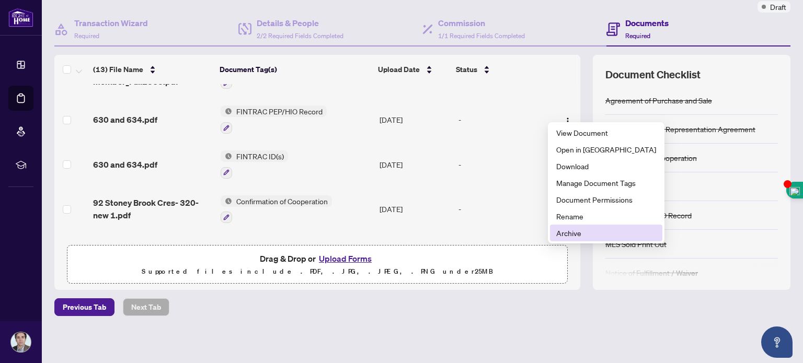
click at [563, 231] on span "Archive" at bounding box center [606, 233] width 100 height 12
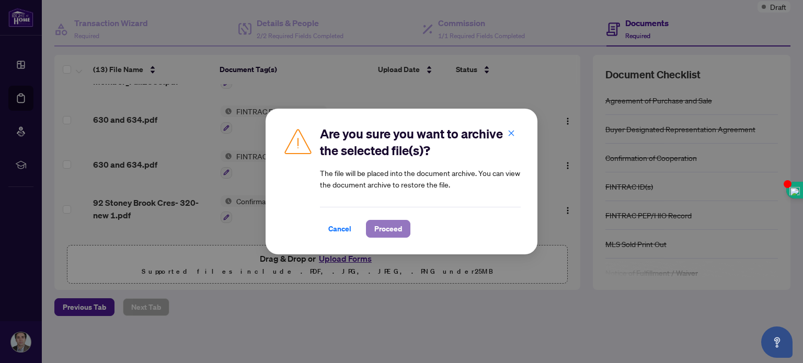
click at [390, 231] on span "Proceed" at bounding box center [388, 229] width 28 height 17
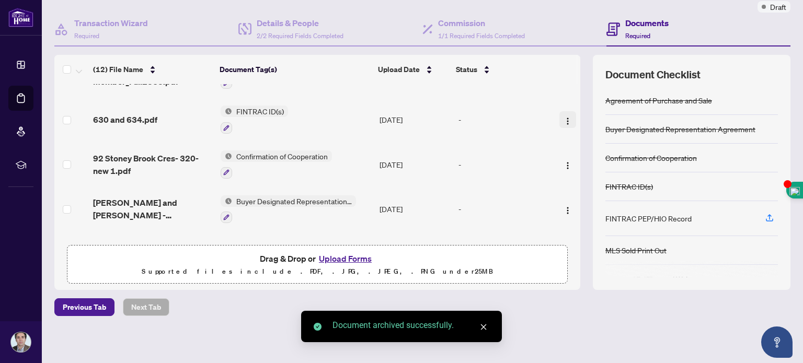
click at [564, 117] on img "button" at bounding box center [568, 121] width 8 height 8
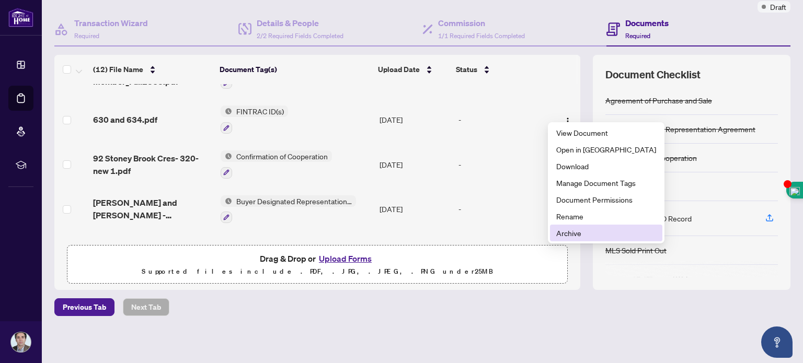
click at [565, 236] on span "Archive" at bounding box center [606, 233] width 100 height 12
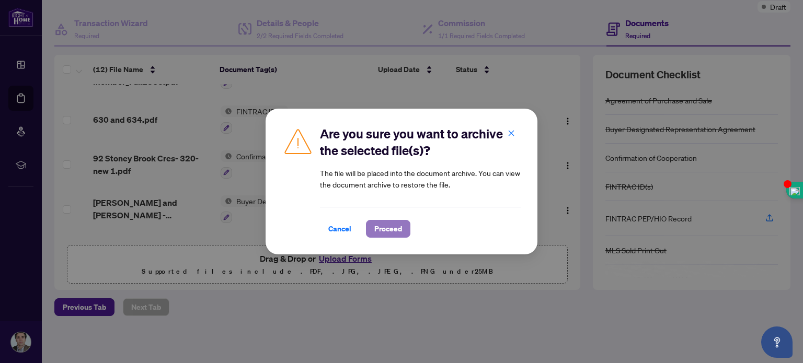
click at [384, 225] on span "Proceed" at bounding box center [388, 229] width 28 height 17
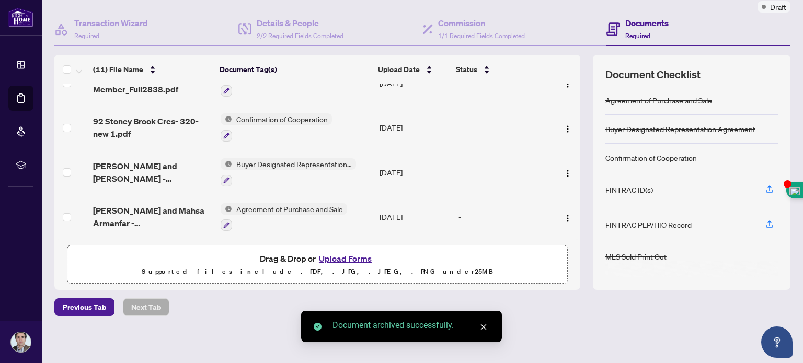
scroll to position [332, 0]
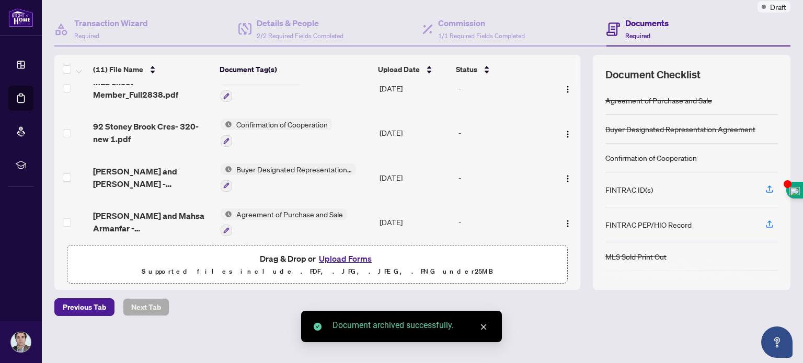
click at [333, 257] on button "Upload Forms" at bounding box center [345, 259] width 59 height 14
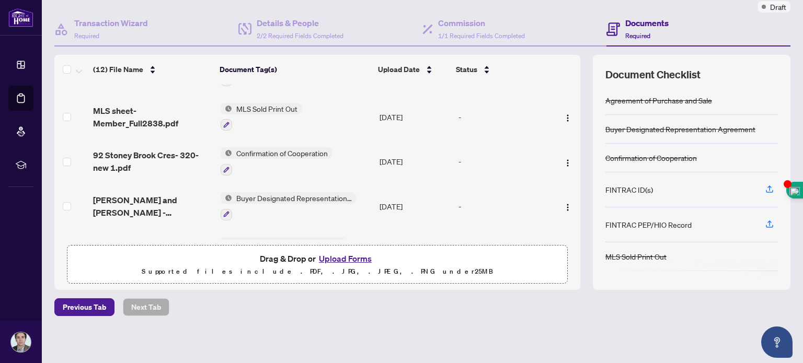
scroll to position [0, 0]
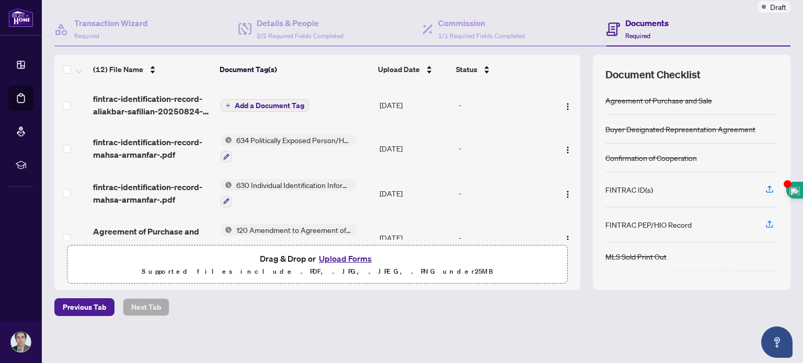
click at [243, 102] on span "Add a Document Tag" at bounding box center [270, 105] width 70 height 7
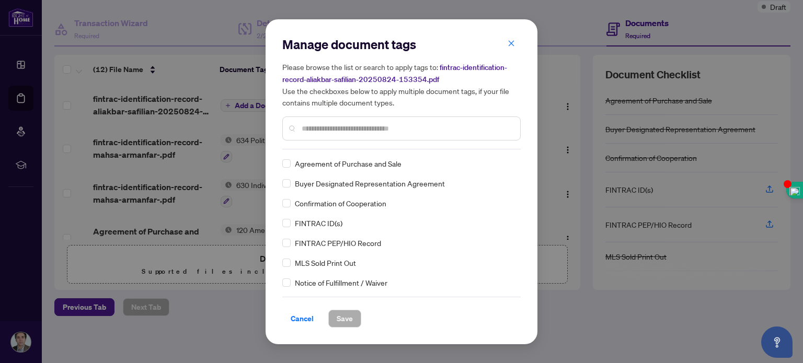
click at [374, 153] on div "Manage document tags Please browse the list or search to apply tags to: fintrac…" at bounding box center [401, 182] width 238 height 292
click at [349, 127] on input "text" at bounding box center [407, 129] width 210 height 12
click at [307, 124] on input "text" at bounding box center [407, 129] width 210 height 12
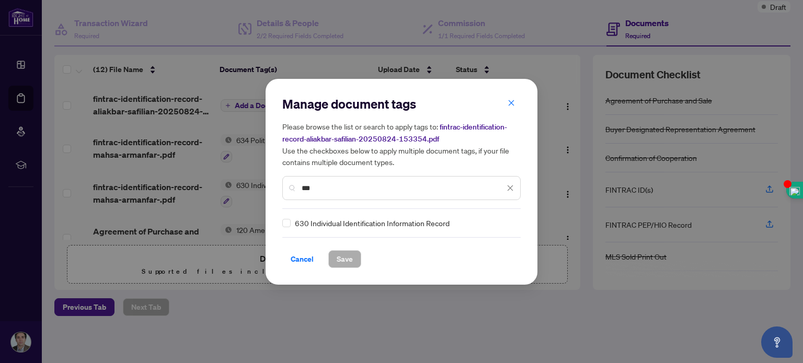
click at [339, 200] on div "Manage document tags Please browse the list or search to apply tags to: fintrac…" at bounding box center [401, 152] width 238 height 113
click at [333, 191] on input "***" at bounding box center [403, 189] width 203 height 12
type input "***"
click at [332, 219] on span "630 Individual Identification Information Record" at bounding box center [372, 224] width 155 height 12
click at [287, 227] on label at bounding box center [286, 224] width 8 height 12
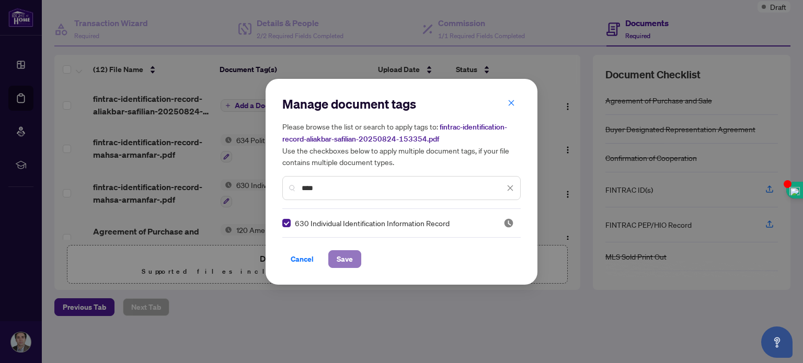
click at [345, 254] on span "Save" at bounding box center [345, 259] width 16 height 17
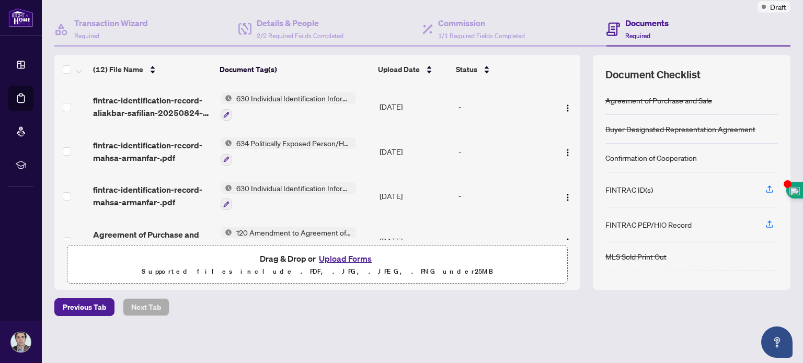
click at [340, 253] on button "Upload Forms" at bounding box center [345, 259] width 59 height 14
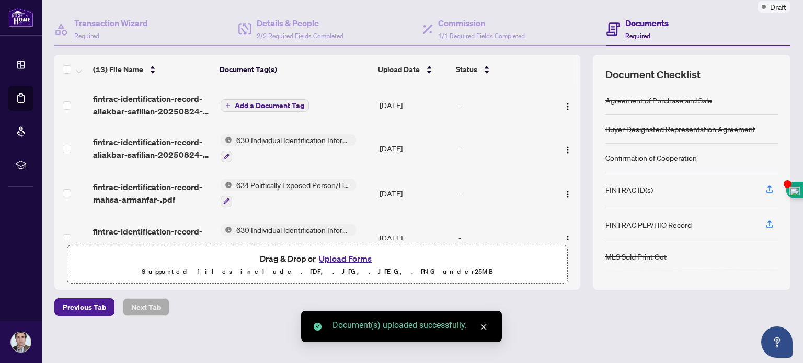
click at [274, 102] on span "Add a Document Tag" at bounding box center [270, 105] width 70 height 7
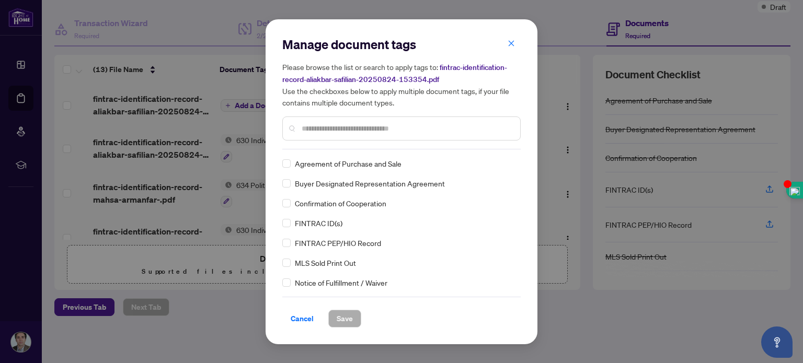
click at [326, 127] on input "text" at bounding box center [407, 129] width 210 height 12
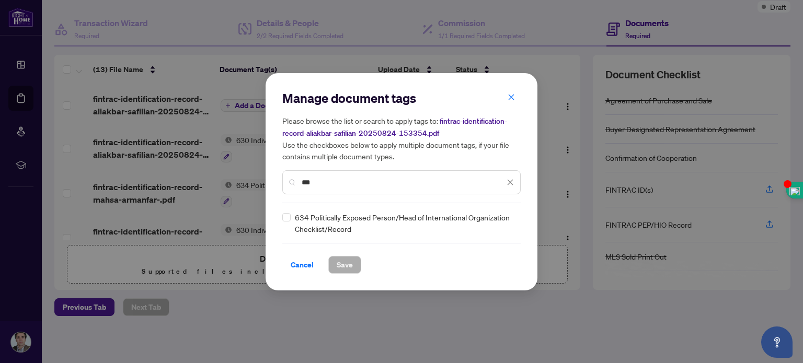
type input "***"
click at [340, 258] on span "Save" at bounding box center [345, 265] width 16 height 17
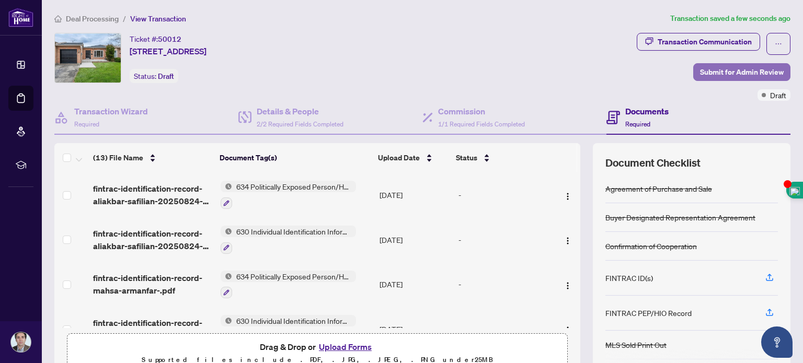
click at [724, 71] on span "Submit for Admin Review" at bounding box center [742, 72] width 84 height 17
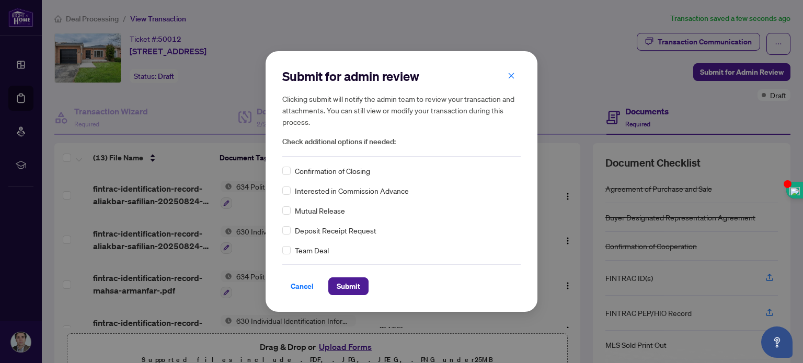
click at [291, 170] on div "Confirmation of Closing" at bounding box center [401, 171] width 238 height 12
click at [341, 282] on span "Submit" at bounding box center [349, 286] width 24 height 17
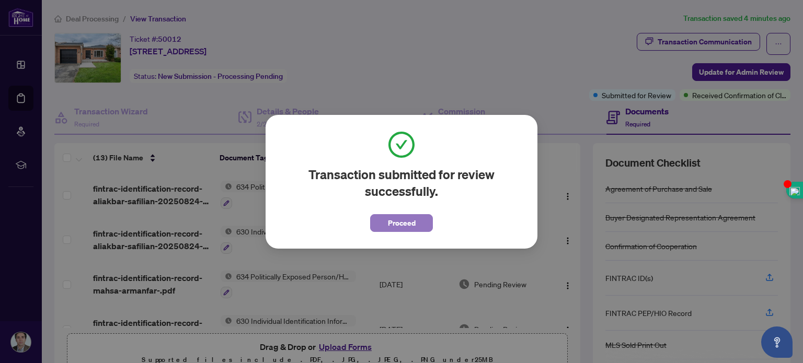
click at [409, 225] on span "Proceed" at bounding box center [402, 223] width 28 height 17
